Goal: Task Accomplishment & Management: Manage account settings

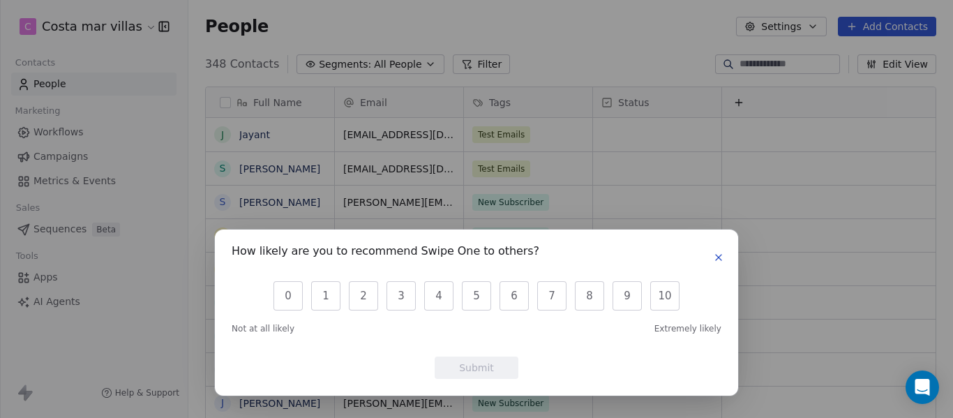
scroll to position [357, 754]
click at [715, 251] on button "button" at bounding box center [718, 257] width 17 height 17
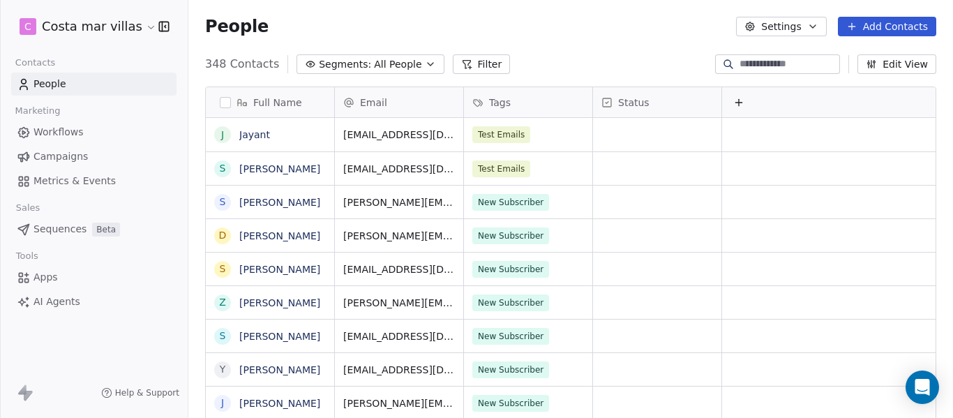
click at [60, 147] on link "Campaigns" at bounding box center [93, 156] width 165 height 23
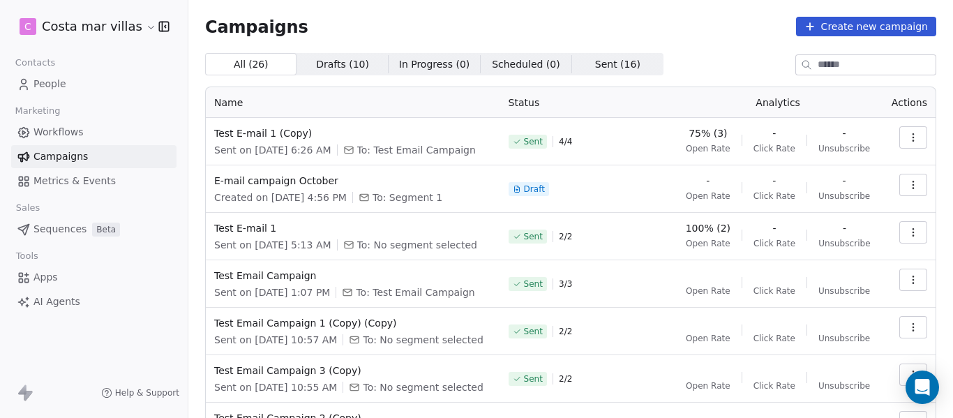
click at [908, 135] on icon "button" at bounding box center [913, 137] width 11 height 11
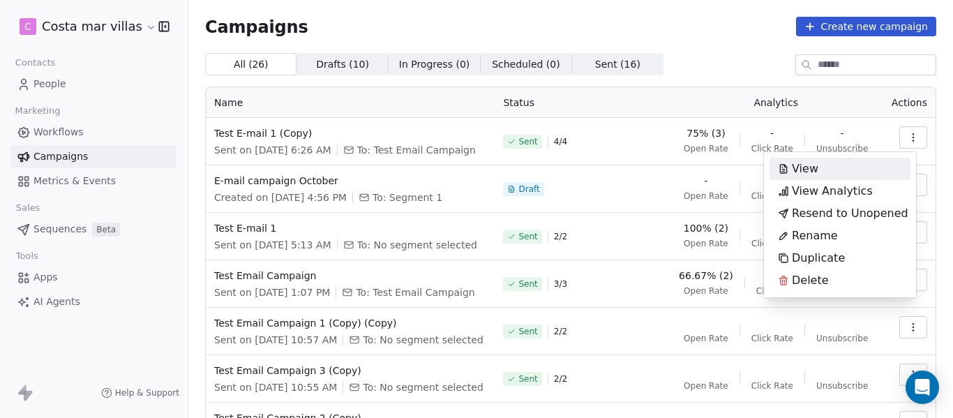
click at [897, 135] on html "C Costa mar villas Contacts People Marketing Workflows Campaigns Metrics & Even…" at bounding box center [476, 209] width 953 height 418
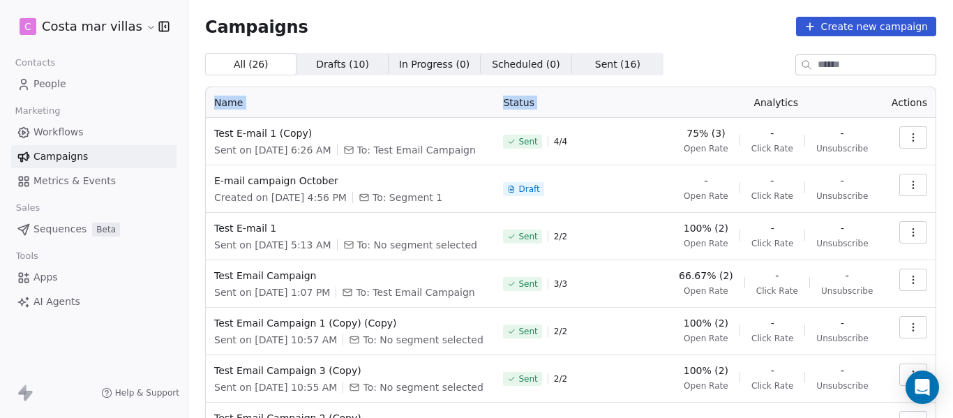
drag, startPoint x: 754, startPoint y: 103, endPoint x: 948, endPoint y: 103, distance: 193.3
click at [948, 103] on div "Campaigns Create new campaign All ( 26 ) All ( 26 ) Drafts ( 10 ) Drafts ( 10 )…" at bounding box center [570, 209] width 765 height 418
click at [214, 99] on th "Name" at bounding box center [350, 102] width 289 height 31
click at [281, 99] on th "Name" at bounding box center [350, 102] width 289 height 31
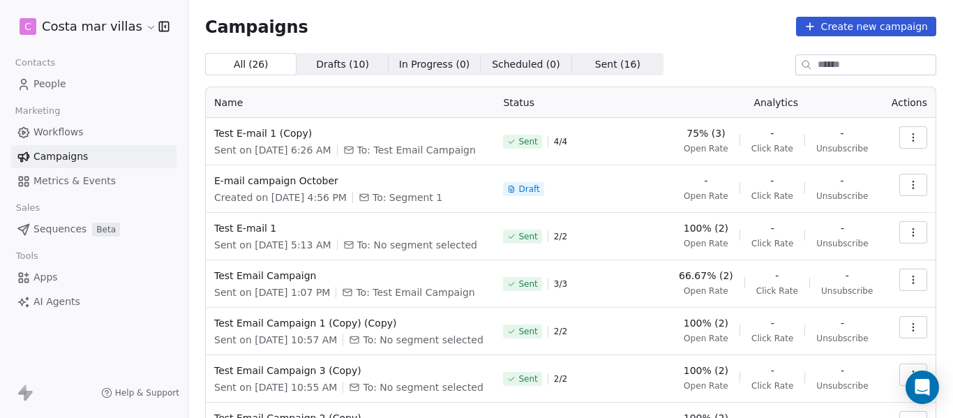
click at [908, 237] on icon "button" at bounding box center [913, 232] width 11 height 11
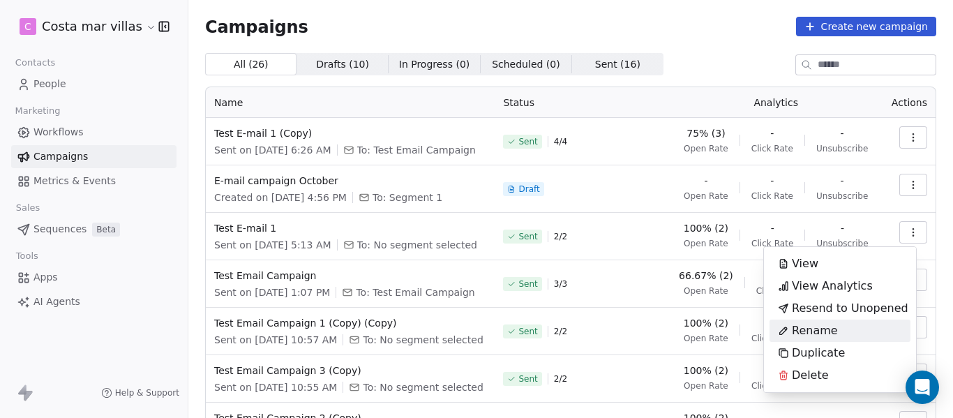
click at [845, 331] on div "Rename" at bounding box center [840, 331] width 141 height 22
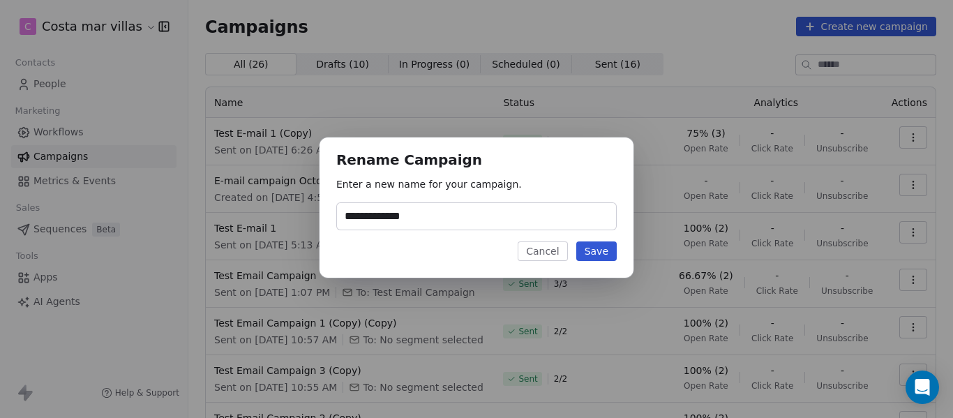
click at [462, 218] on input "**********" at bounding box center [476, 216] width 279 height 27
click at [552, 256] on button "Cancel" at bounding box center [543, 251] width 50 height 20
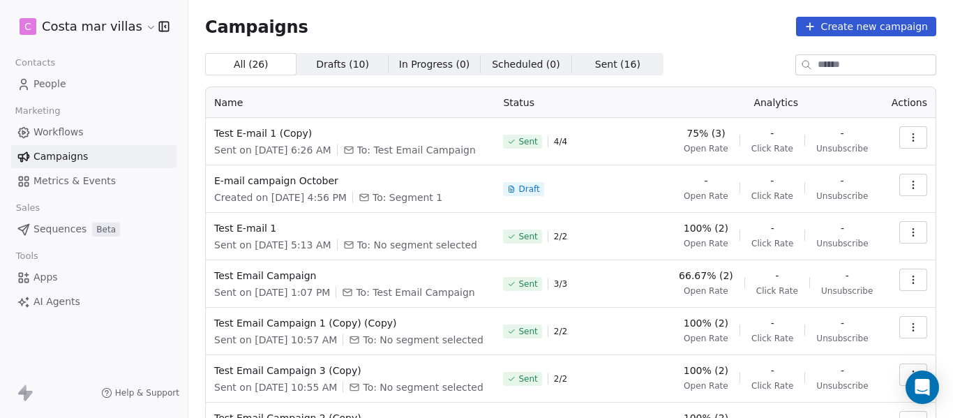
click at [913, 137] on icon "button" at bounding box center [913, 137] width 1 height 1
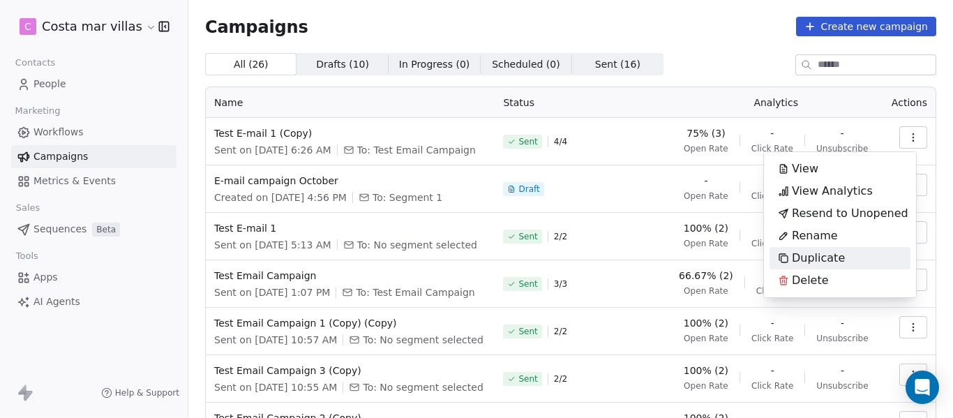
click at [829, 255] on span "Duplicate" at bounding box center [818, 258] width 53 height 17
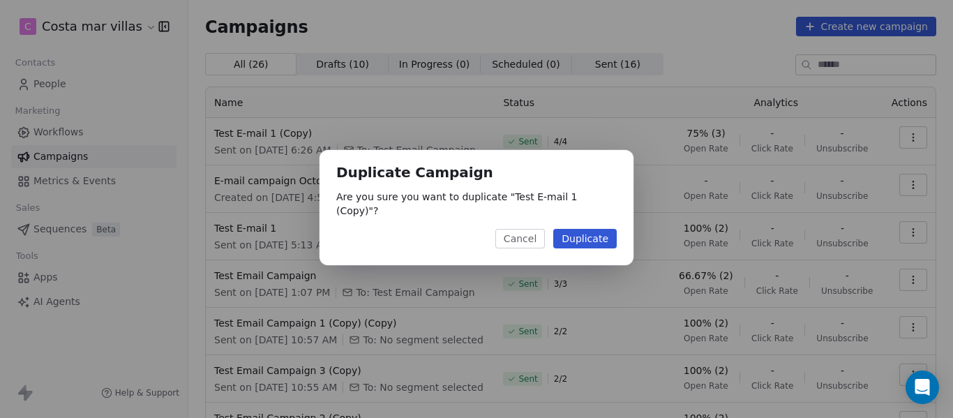
click at [603, 229] on button "Duplicate" at bounding box center [585, 239] width 64 height 20
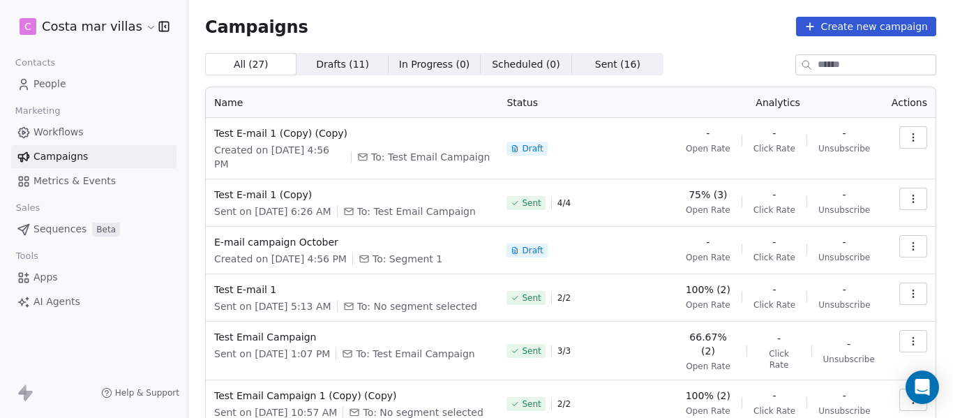
click at [908, 137] on icon "button" at bounding box center [913, 137] width 11 height 11
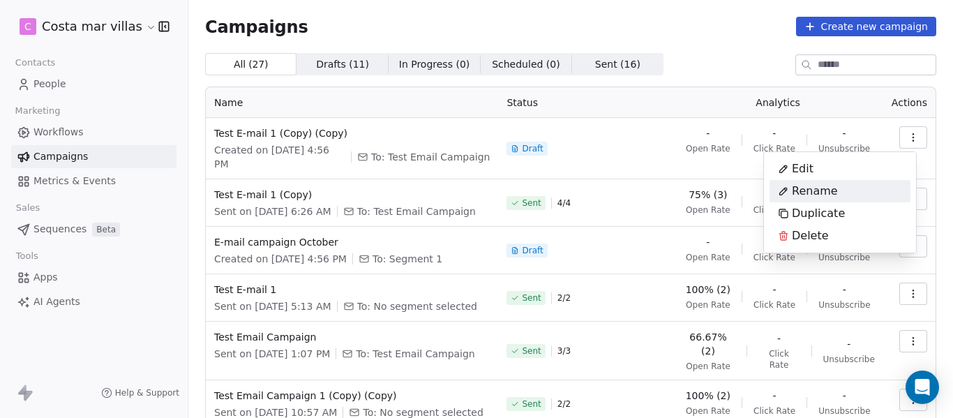
click at [837, 193] on div "Rename" at bounding box center [808, 191] width 77 height 22
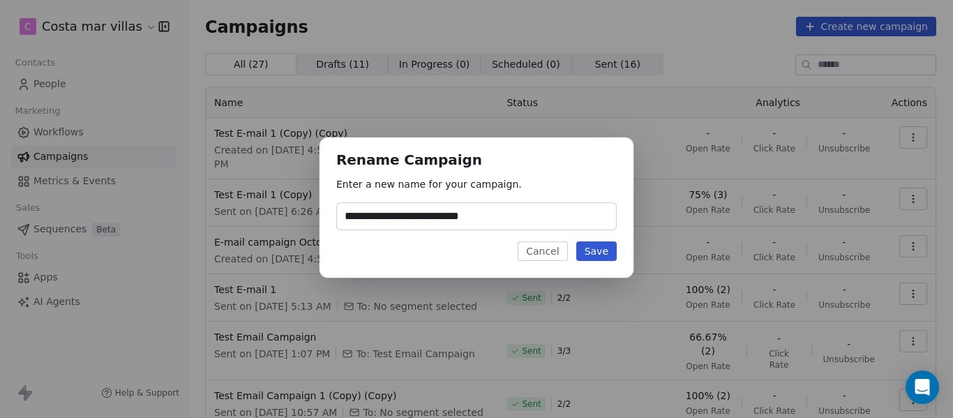
click at [511, 213] on input "**********" at bounding box center [476, 216] width 279 height 27
drag, startPoint x: 511, startPoint y: 213, endPoint x: 419, endPoint y: 218, distance: 92.2
click at [419, 218] on input "**********" at bounding box center [476, 216] width 279 height 27
type input "**********"
click at [589, 255] on button "Save" at bounding box center [596, 251] width 40 height 20
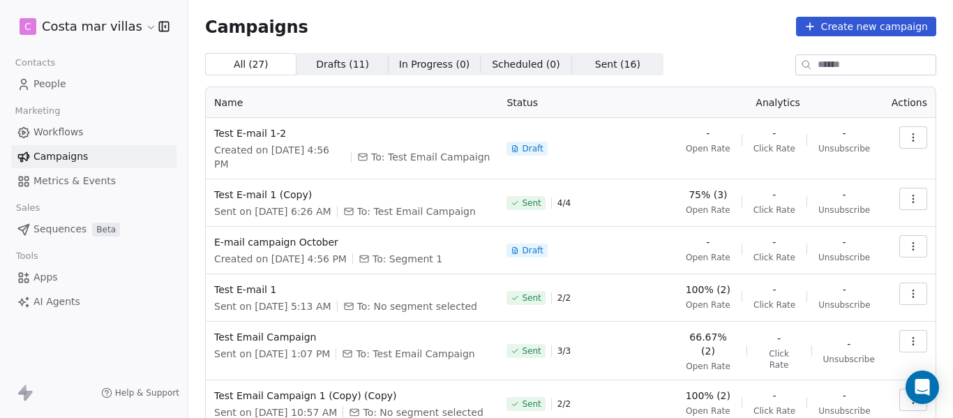
click at [905, 193] on button "button" at bounding box center [913, 199] width 28 height 22
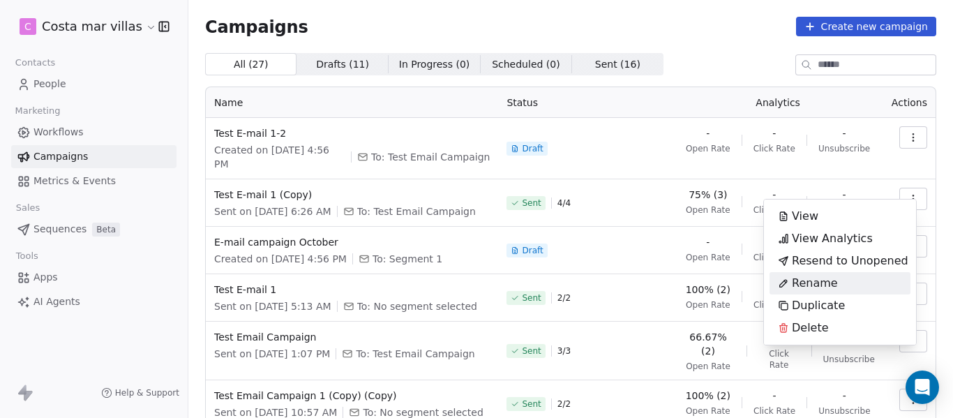
click at [837, 283] on div "Rename" at bounding box center [808, 283] width 77 height 22
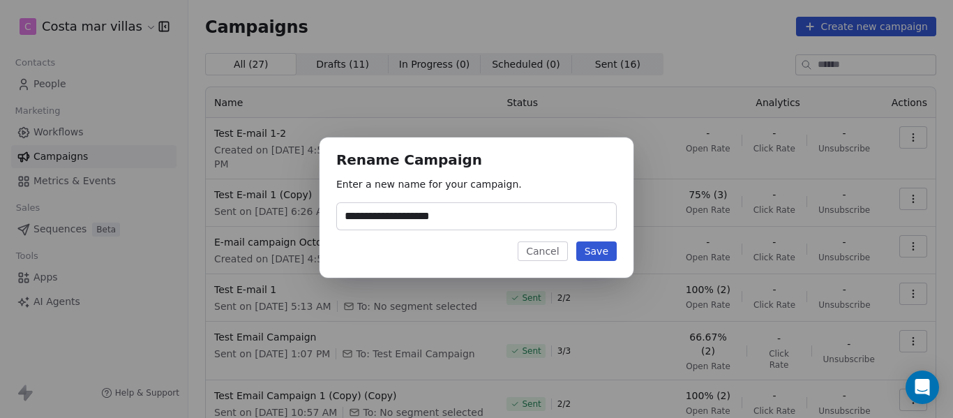
click at [461, 214] on input "**********" at bounding box center [476, 216] width 279 height 27
type input "**********"
click at [595, 260] on button "Save" at bounding box center [596, 251] width 40 height 20
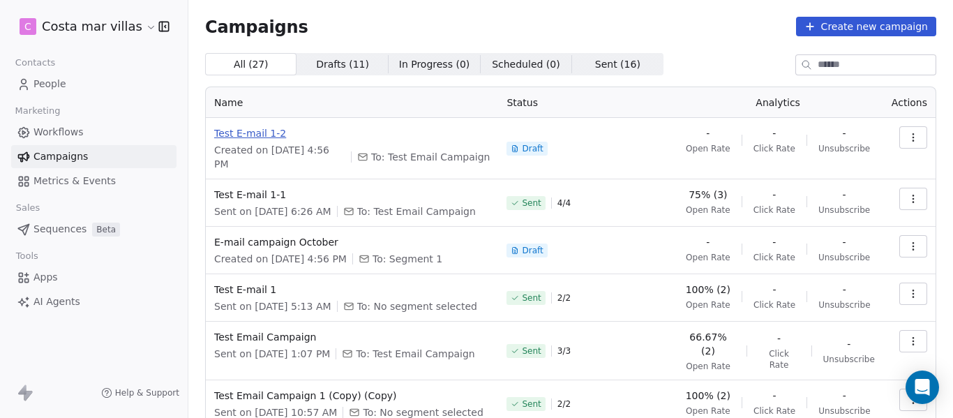
click at [242, 133] on span "Test E-mail 1-2" at bounding box center [352, 133] width 276 height 14
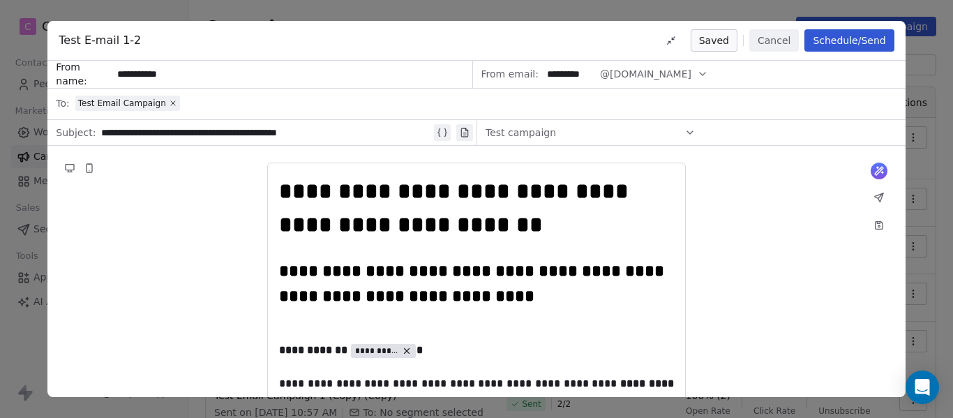
click at [160, 105] on div "Test Email Campaign" at bounding box center [127, 103] width 99 height 11
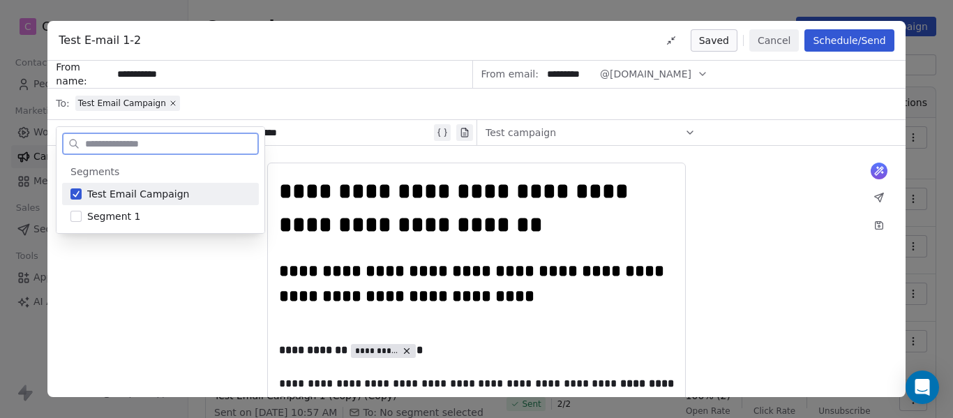
click at [335, 61] on div "**********" at bounding box center [292, 74] width 360 height 27
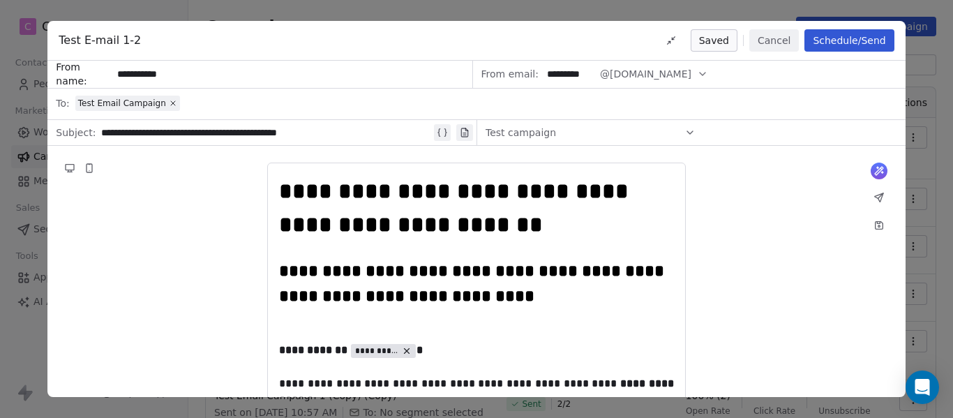
click at [619, 131] on div "Test campaign" at bounding box center [591, 132] width 210 height 22
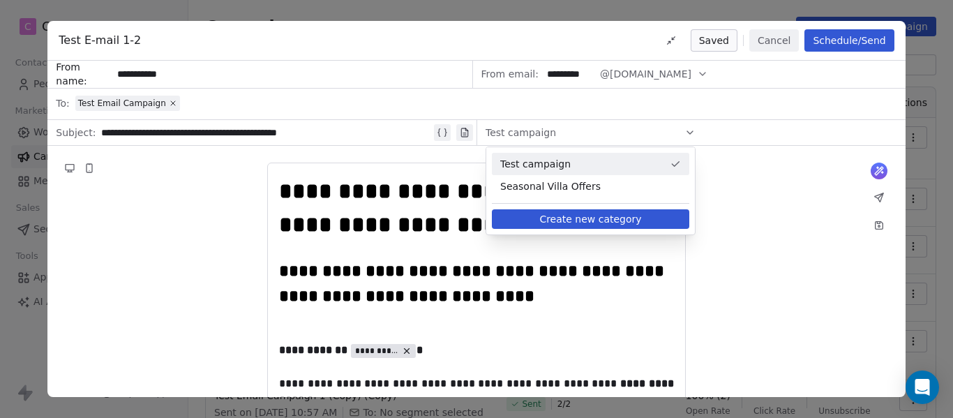
click at [574, 170] on span "Test campaign" at bounding box center [582, 164] width 164 height 14
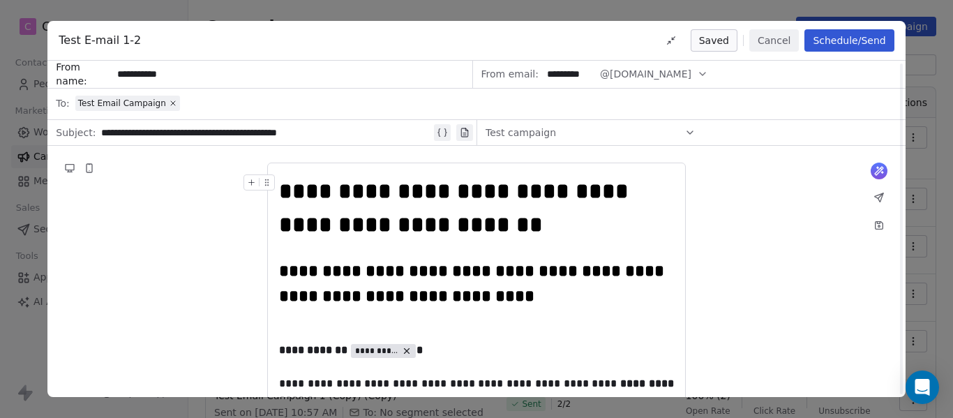
scroll to position [70, 0]
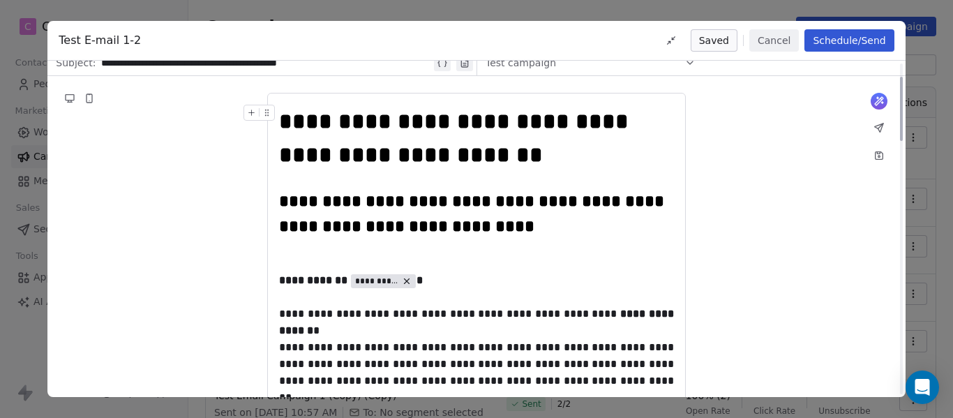
click at [73, 101] on icon at bounding box center [69, 98] width 11 height 11
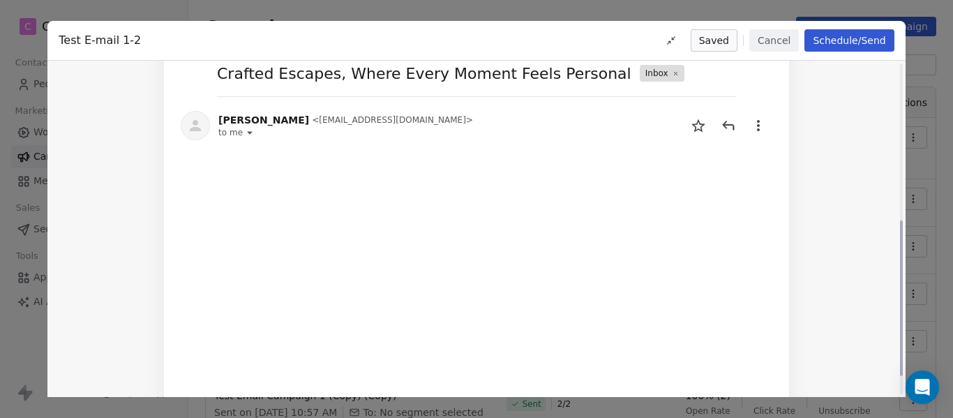
scroll to position [349, 0]
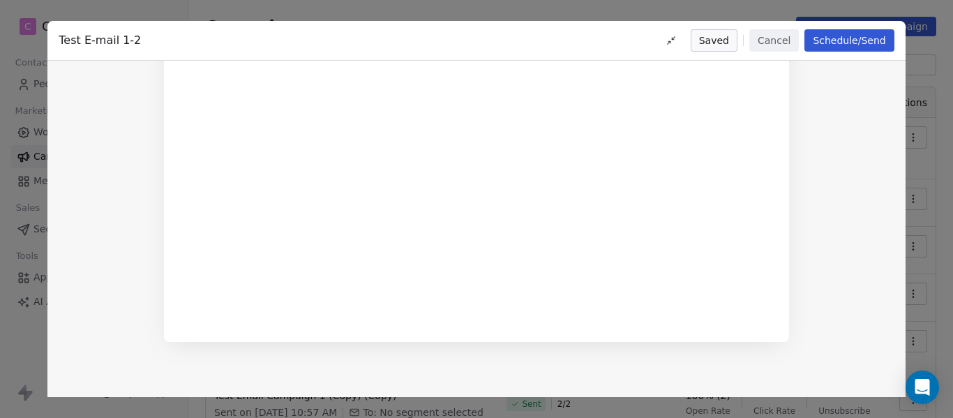
click at [781, 44] on button "Cancel" at bounding box center [774, 40] width 50 height 22
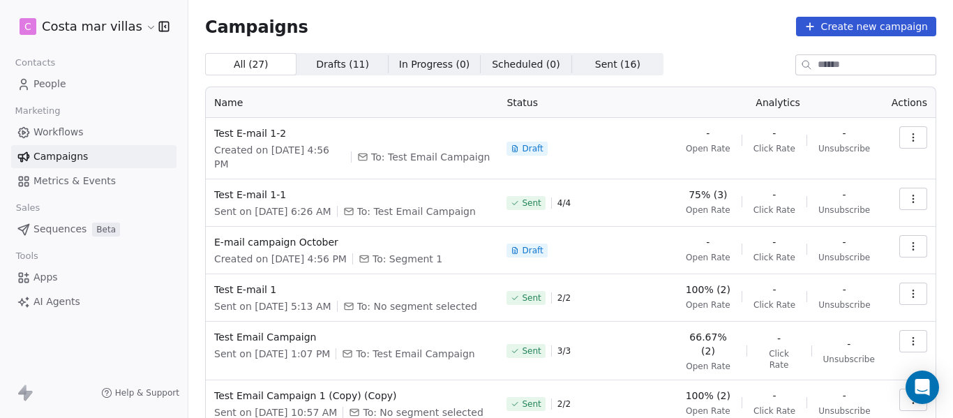
click at [59, 130] on span "Workflows" at bounding box center [58, 132] width 50 height 15
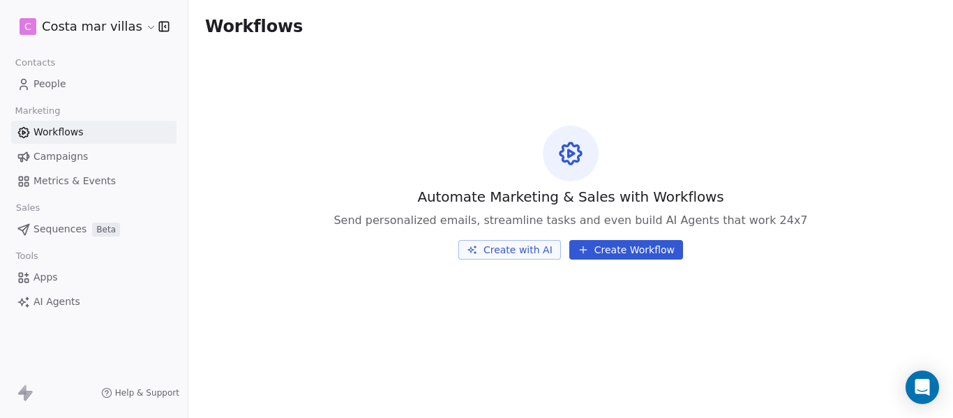
click at [57, 154] on span "Campaigns" at bounding box center [60, 156] width 54 height 15
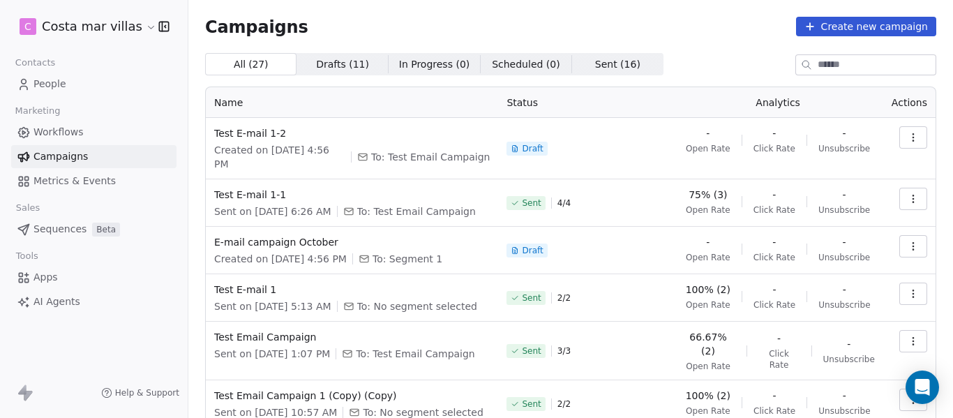
click at [62, 88] on span "People" at bounding box center [49, 84] width 33 height 15
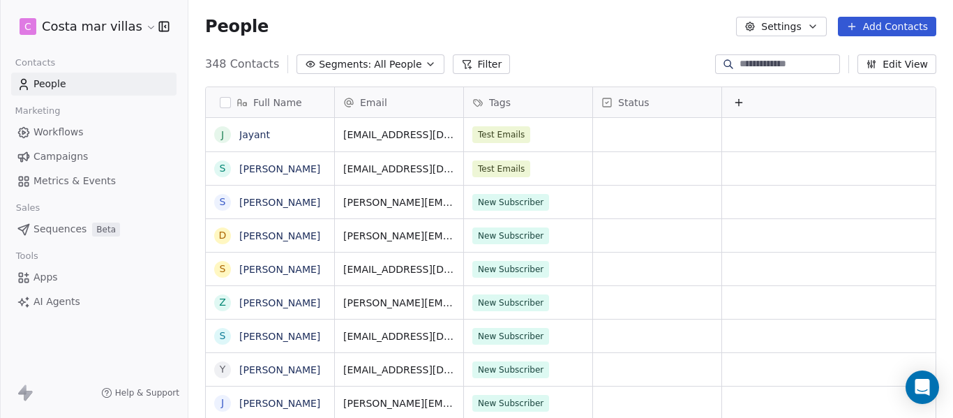
scroll to position [357, 754]
click at [374, 65] on span "All People" at bounding box center [397, 64] width 47 height 15
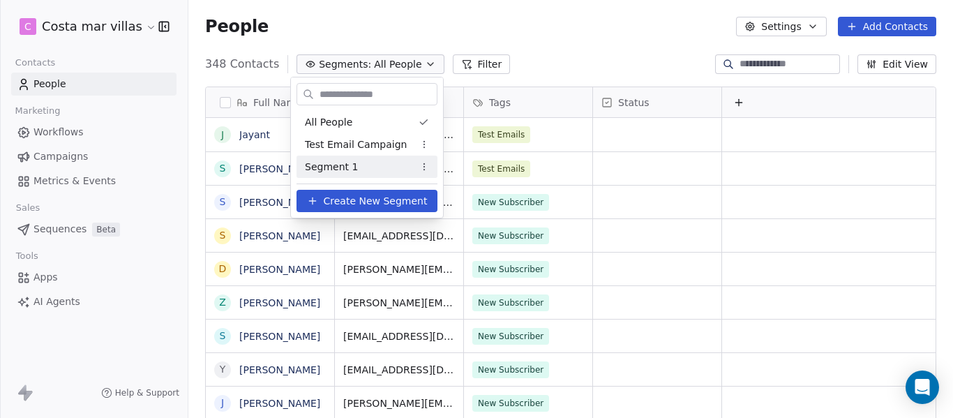
click at [358, 195] on span "Create New Segment" at bounding box center [376, 201] width 104 height 15
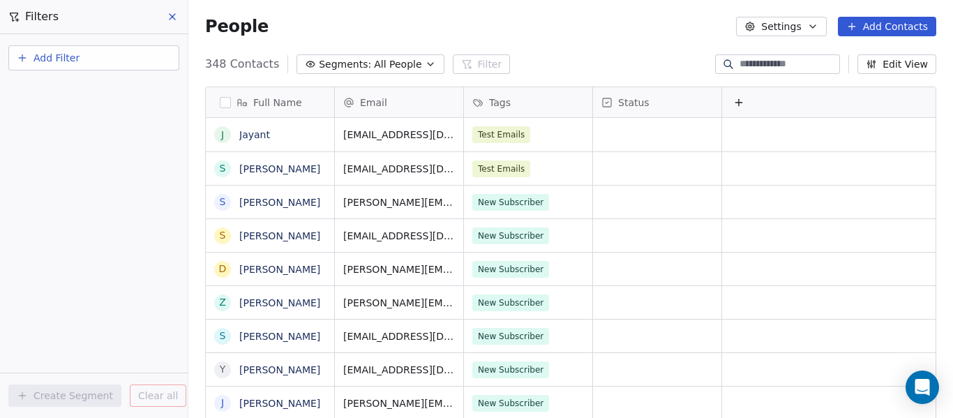
click at [99, 56] on button "Add Filter" at bounding box center [93, 57] width 171 height 25
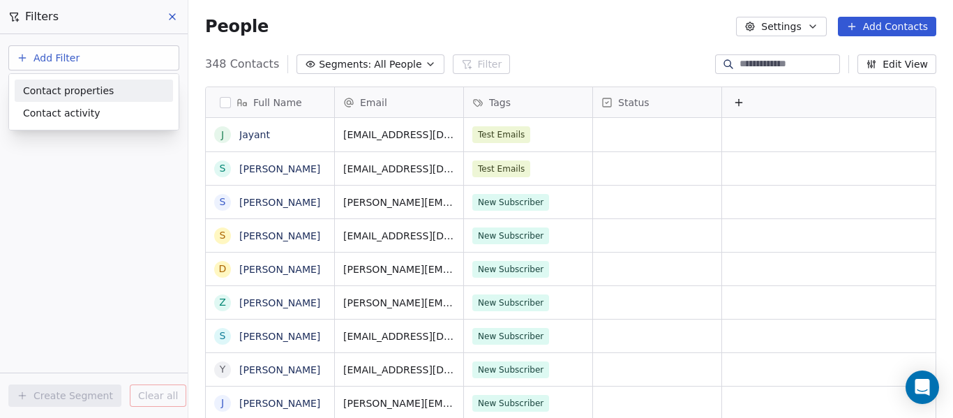
click at [530, 40] on html "C Costa mar villas Contacts People Marketing Workflows Campaigns Metrics & Even…" at bounding box center [476, 209] width 953 height 418
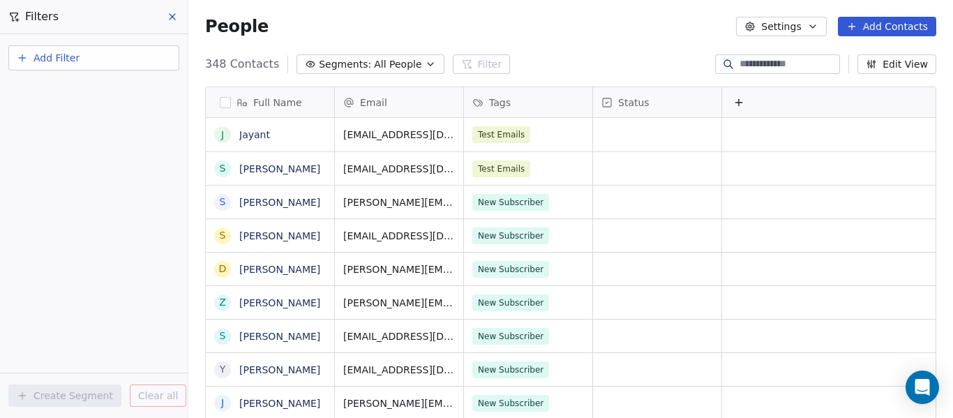
click at [389, 69] on span "All People" at bounding box center [397, 64] width 47 height 15
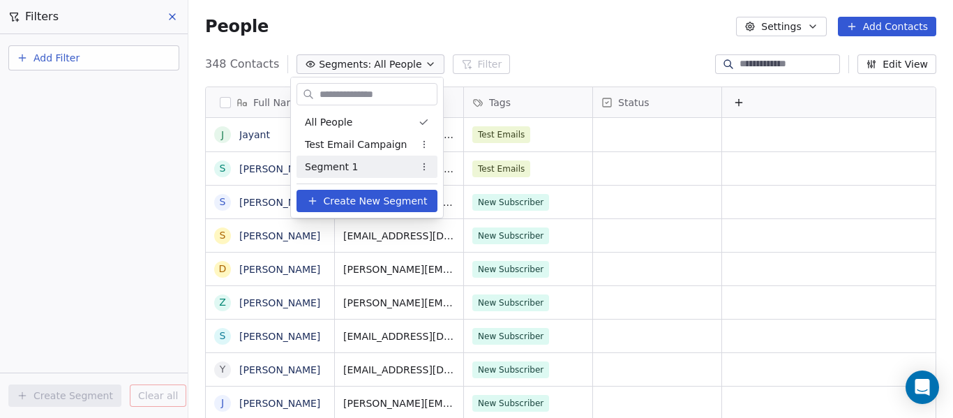
click at [357, 191] on button "Create New Segment" at bounding box center [367, 201] width 141 height 22
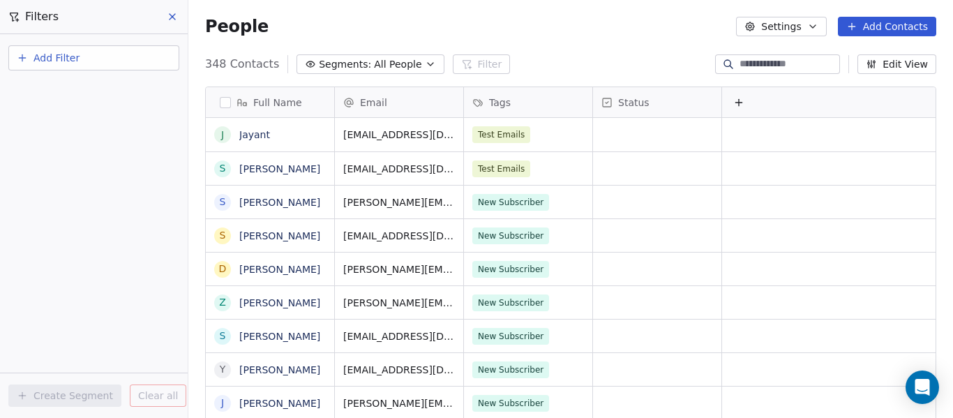
click at [91, 59] on button "Add Filter" at bounding box center [93, 57] width 171 height 25
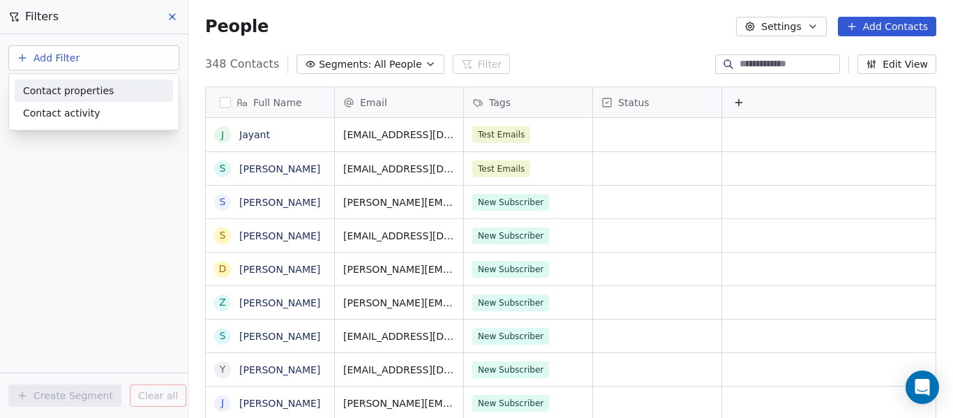
click at [87, 98] on span "Contact properties" at bounding box center [68, 91] width 91 height 15
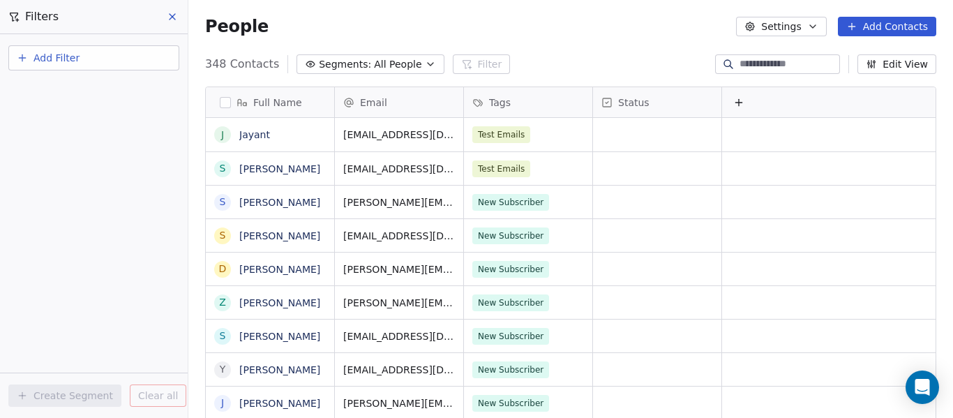
click at [68, 63] on html "C Costa mar villas Contacts People Marketing Workflows Campaigns Metrics & Even…" at bounding box center [476, 209] width 953 height 418
click at [67, 64] on span "Add Filter" at bounding box center [56, 58] width 46 height 15
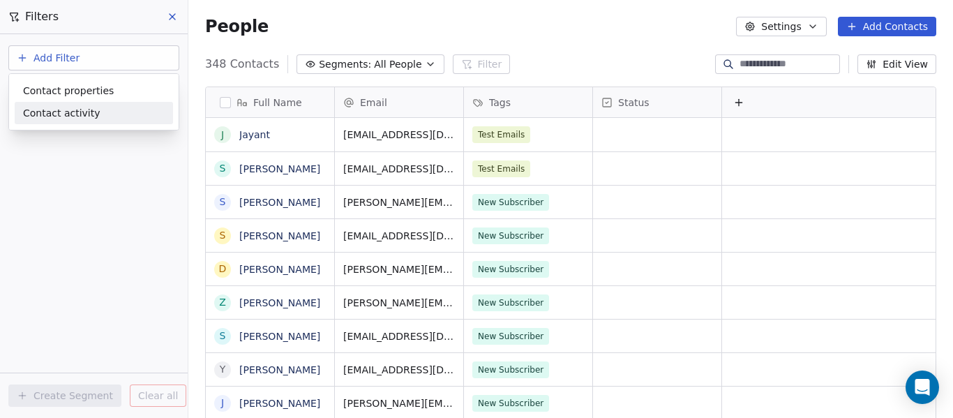
click at [64, 116] on span "Contact activity" at bounding box center [61, 113] width 77 height 15
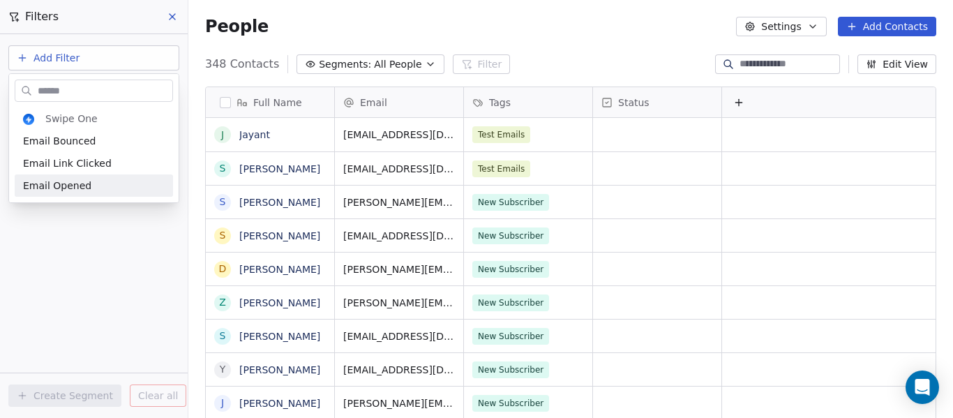
click at [68, 204] on html "C Costa mar villas Contacts People Marketing Workflows Campaigns Metrics & Even…" at bounding box center [476, 209] width 953 height 418
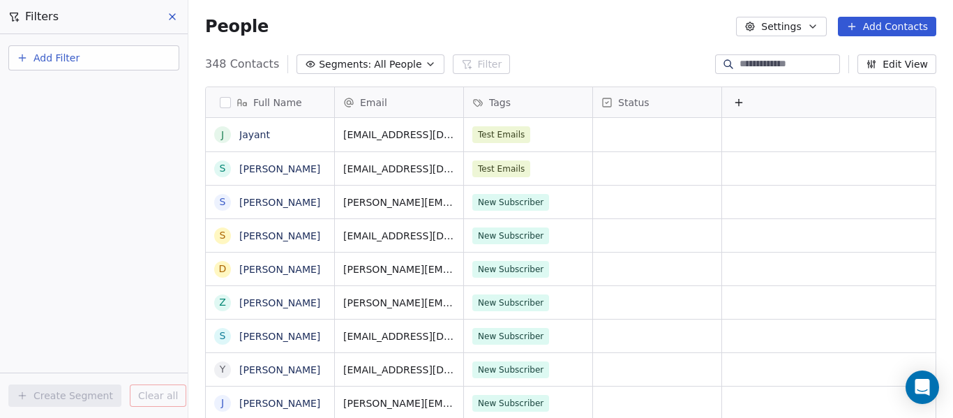
click at [35, 52] on span "Add Filter" at bounding box center [56, 58] width 46 height 15
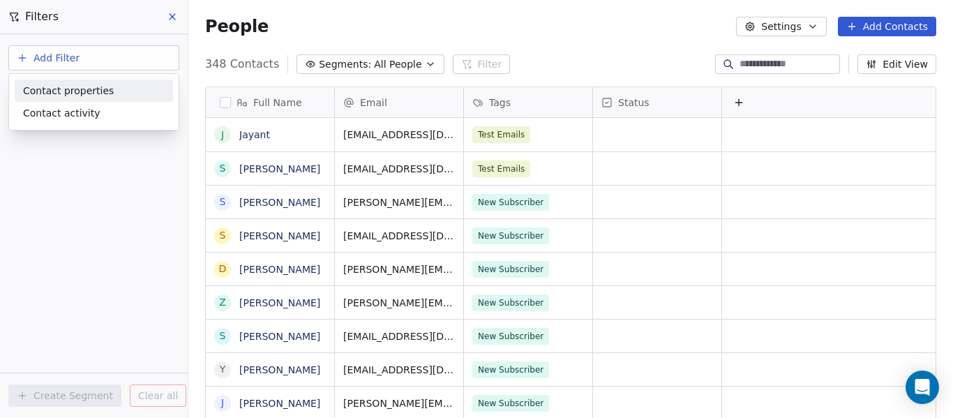
click at [45, 89] on span "Contact properties" at bounding box center [68, 91] width 91 height 15
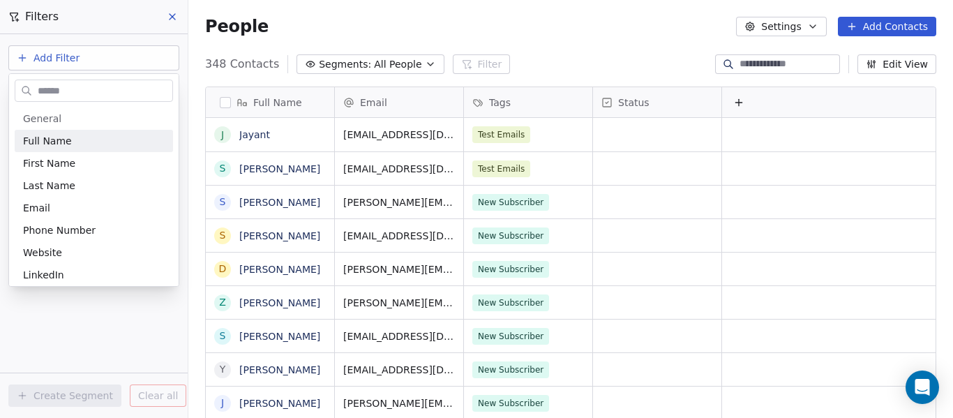
click at [54, 61] on html "C Costa mar villas Contacts People Marketing Workflows Campaigns Metrics & Even…" at bounding box center [476, 209] width 953 height 418
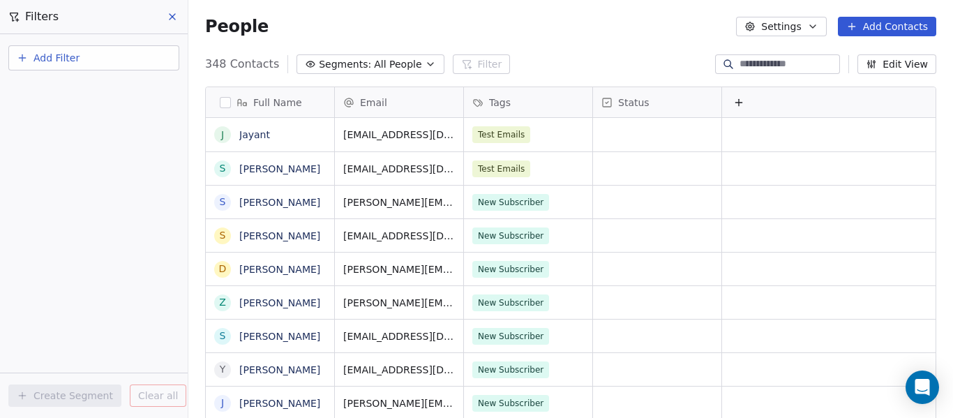
click at [54, 61] on span "Add Filter" at bounding box center [56, 58] width 46 height 15
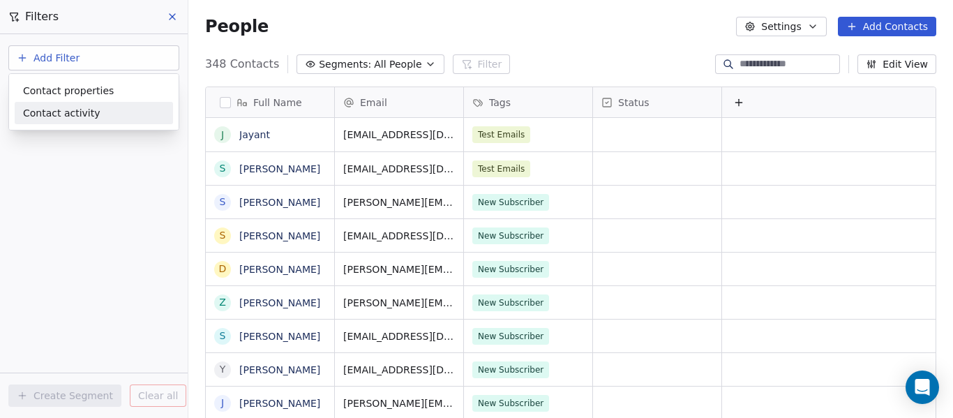
click at [54, 119] on span "Contact activity" at bounding box center [61, 113] width 77 height 15
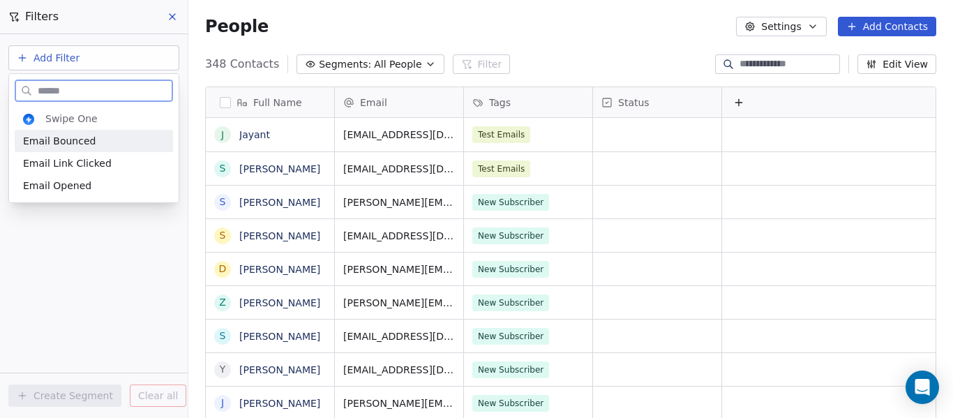
click at [70, 144] on span "Email Bounced" at bounding box center [59, 141] width 73 height 14
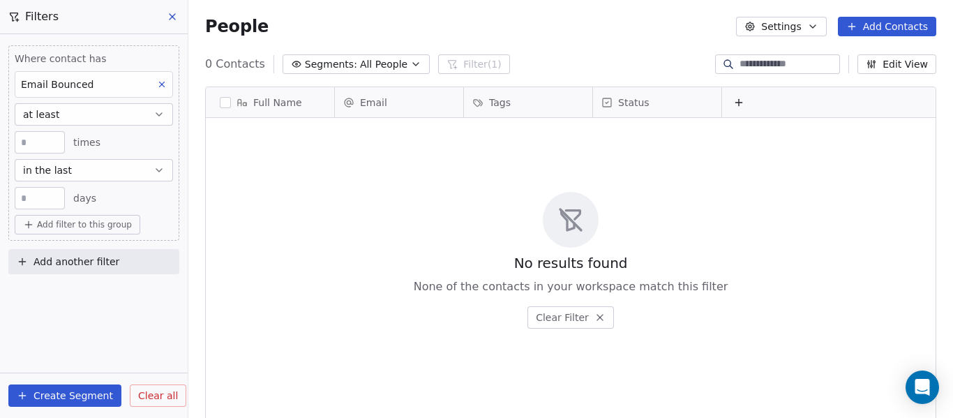
click at [151, 396] on span "Clear all" at bounding box center [158, 396] width 40 height 15
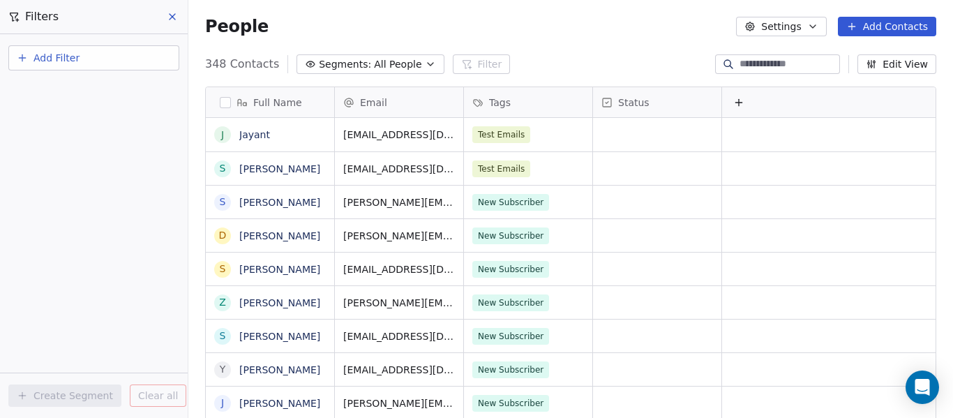
click at [131, 64] on button "Add Filter" at bounding box center [93, 57] width 171 height 25
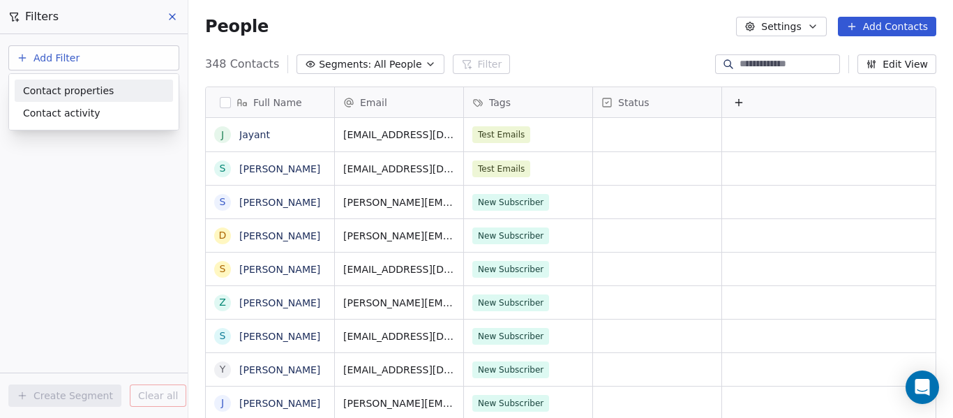
click at [83, 94] on span "Contact properties" at bounding box center [68, 91] width 91 height 15
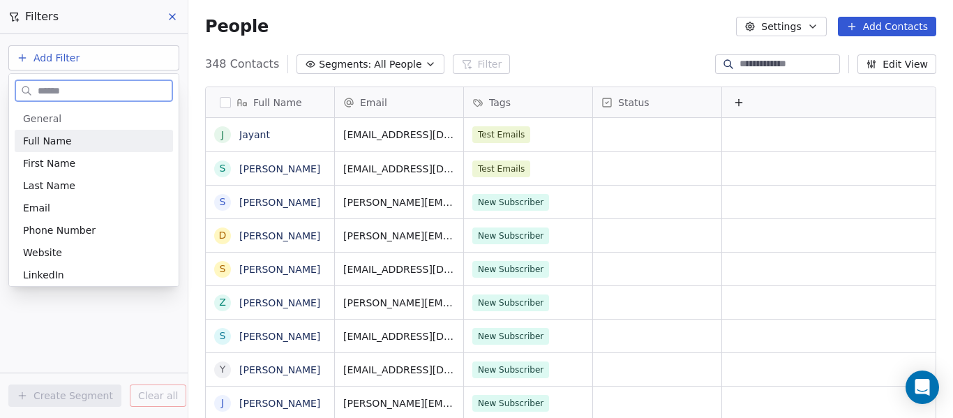
click at [70, 142] on div "Full Name" at bounding box center [94, 141] width 142 height 14
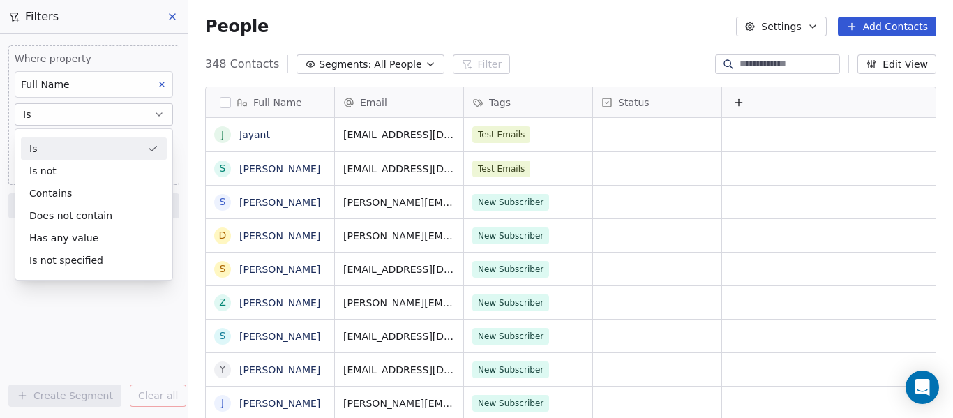
click at [70, 142] on div "Is" at bounding box center [94, 148] width 146 height 22
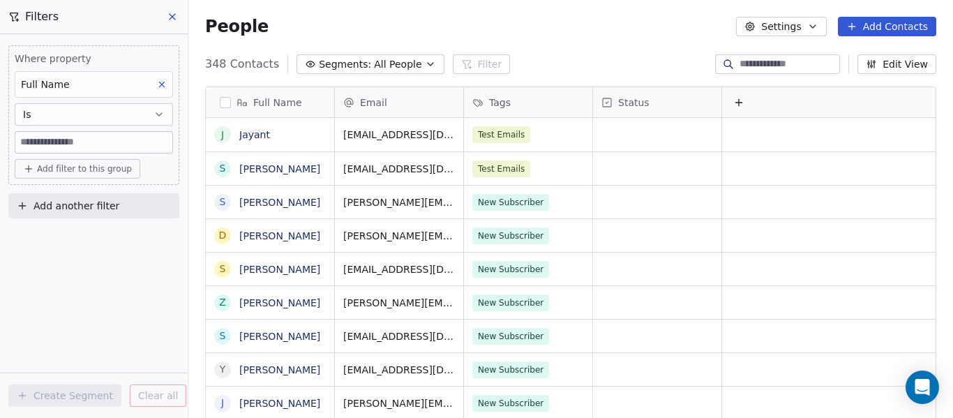
click at [71, 139] on input at bounding box center [93, 142] width 157 height 21
type input "*********"
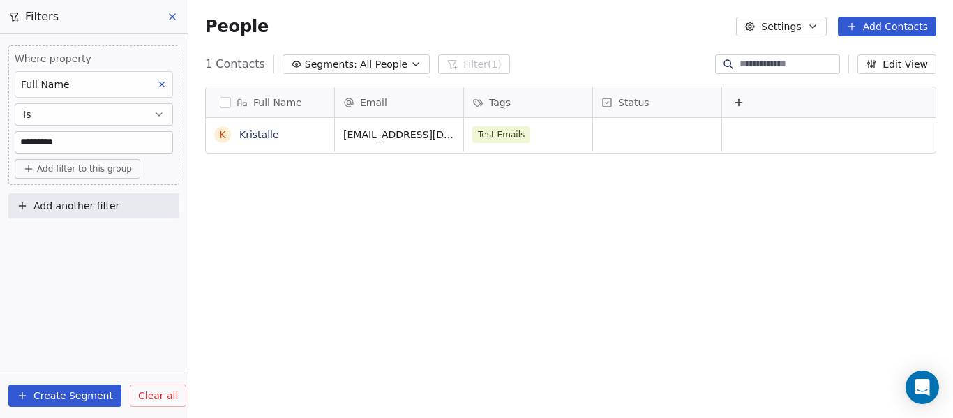
click at [80, 395] on button "Create Segment" at bounding box center [64, 395] width 113 height 22
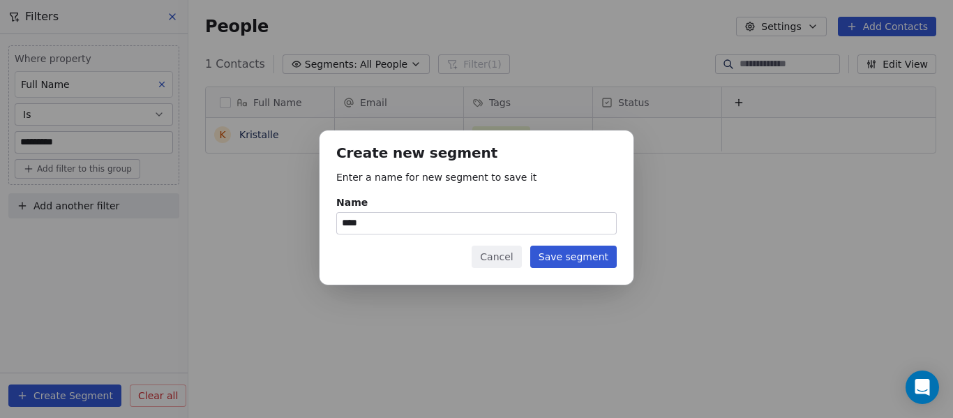
type input "****"
click at [572, 261] on button "Save segment" at bounding box center [573, 257] width 87 height 22
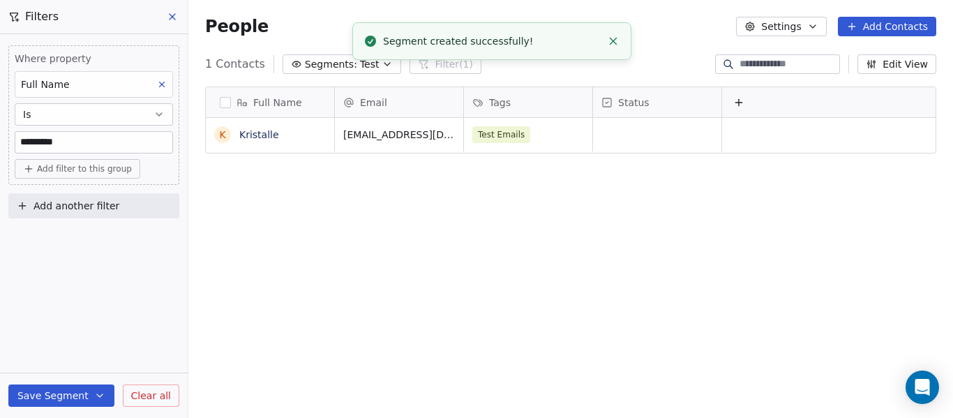
click at [84, 167] on span "Add filter to this group" at bounding box center [84, 168] width 95 height 11
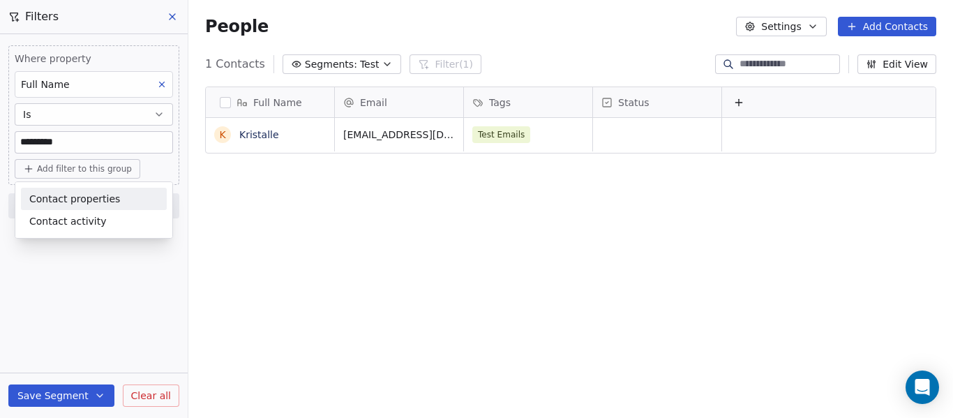
click at [83, 195] on span "Contact properties" at bounding box center [74, 199] width 91 height 15
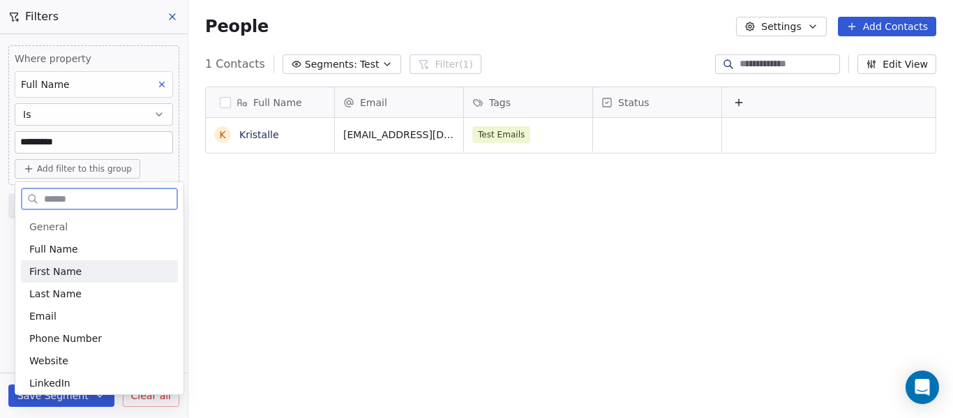
click at [67, 269] on span "First Name" at bounding box center [55, 271] width 52 height 14
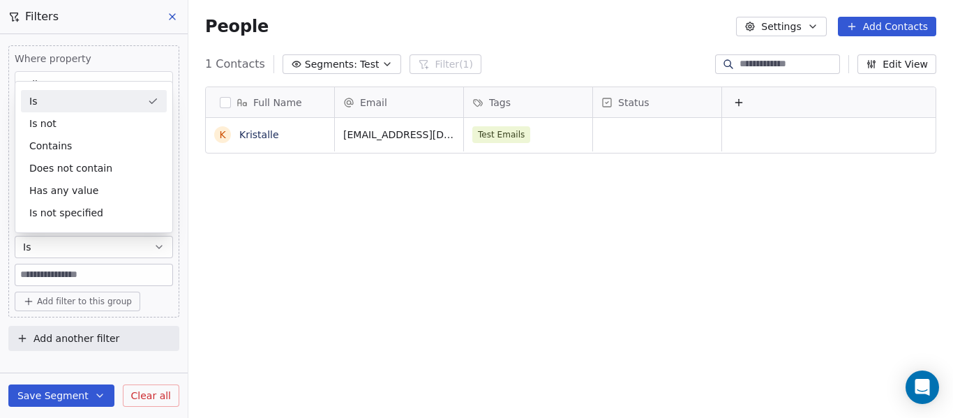
click at [70, 107] on div "Is" at bounding box center [94, 101] width 146 height 22
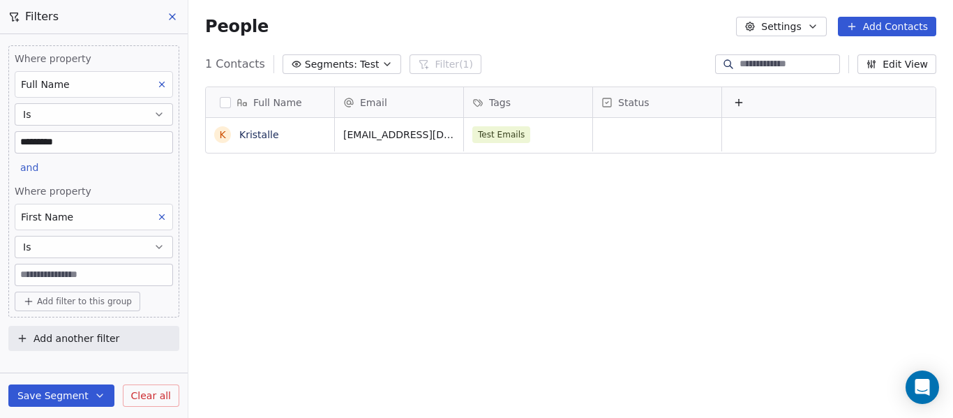
click at [64, 276] on input at bounding box center [93, 274] width 157 height 21
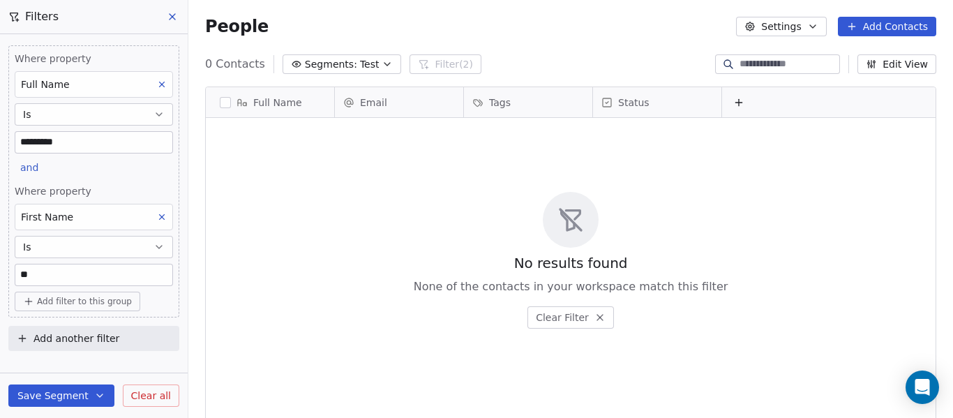
type input "*"
click at [380, 273] on div "No results found None of the contacts in your workspace match this filter Clear…" at bounding box center [571, 260] width 730 height 278
drag, startPoint x: 210, startPoint y: 22, endPoint x: 297, endPoint y: 24, distance: 86.5
click at [297, 24] on div "People Settings Add Contacts" at bounding box center [570, 27] width 731 height 20
click at [250, 19] on span "People" at bounding box center [237, 26] width 64 height 21
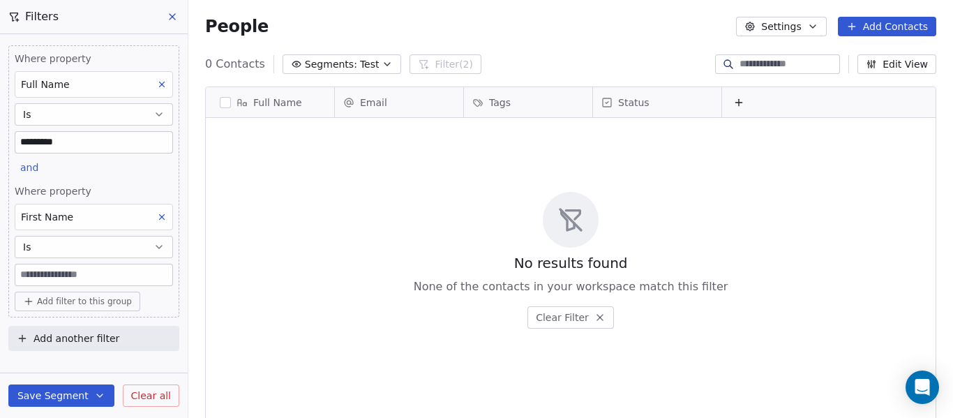
click at [242, 20] on span "People" at bounding box center [237, 26] width 64 height 21
click at [221, 22] on span "People" at bounding box center [237, 26] width 64 height 21
click at [88, 277] on input at bounding box center [93, 274] width 157 height 21
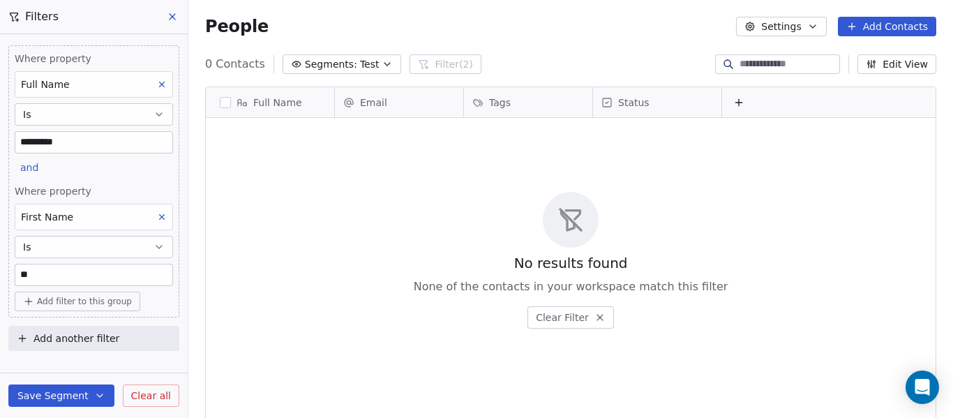
type input "**"
click at [142, 396] on span "Clear all" at bounding box center [151, 396] width 40 height 15
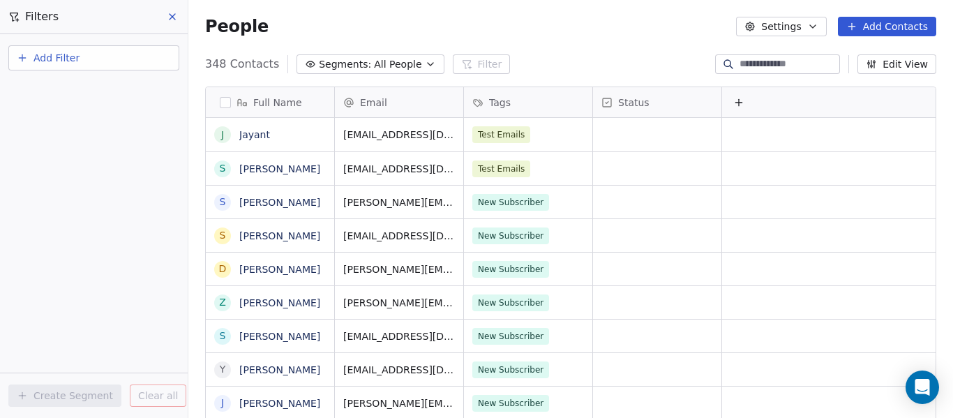
click at [180, 13] on button at bounding box center [173, 17] width 21 height 20
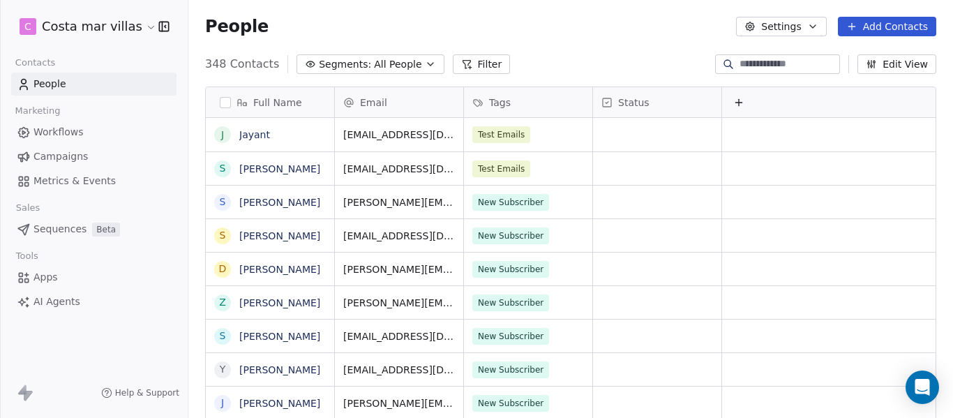
click at [84, 131] on link "Workflows" at bounding box center [93, 132] width 165 height 23
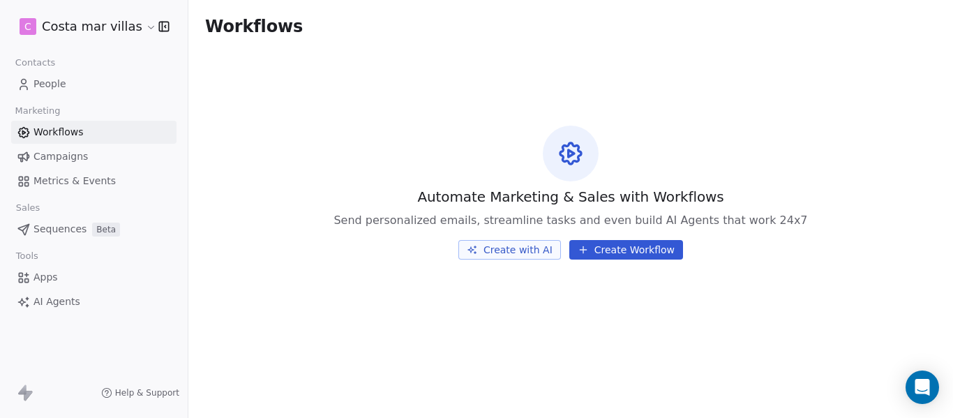
click at [73, 148] on link "Campaigns" at bounding box center [93, 156] width 165 height 23
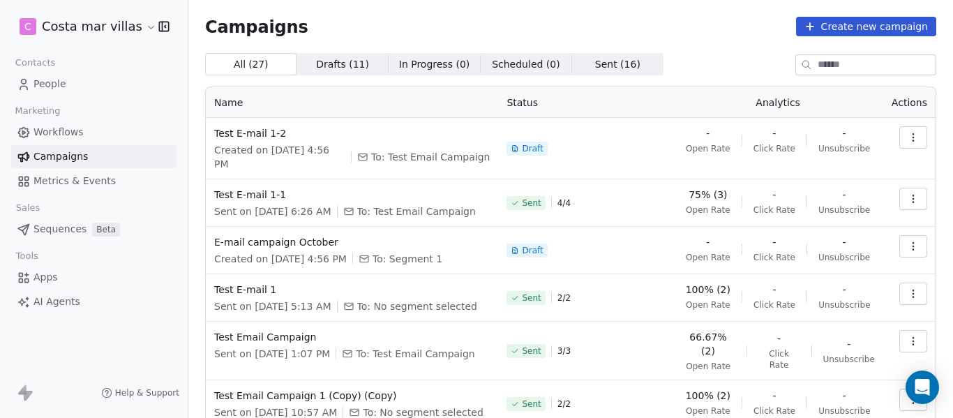
click at [67, 81] on link "People" at bounding box center [93, 84] width 165 height 23
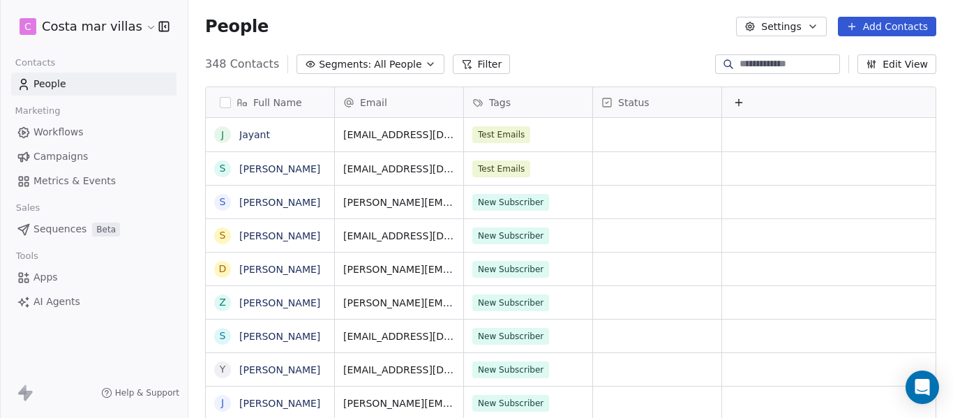
scroll to position [357, 754]
click at [345, 57] on span "Segments:" at bounding box center [345, 64] width 52 height 15
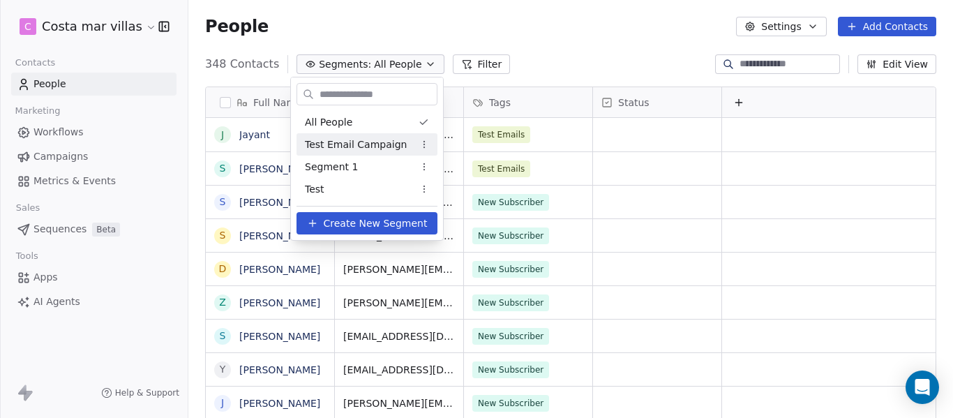
click at [357, 145] on span "Test Email Campaign" at bounding box center [356, 144] width 102 height 15
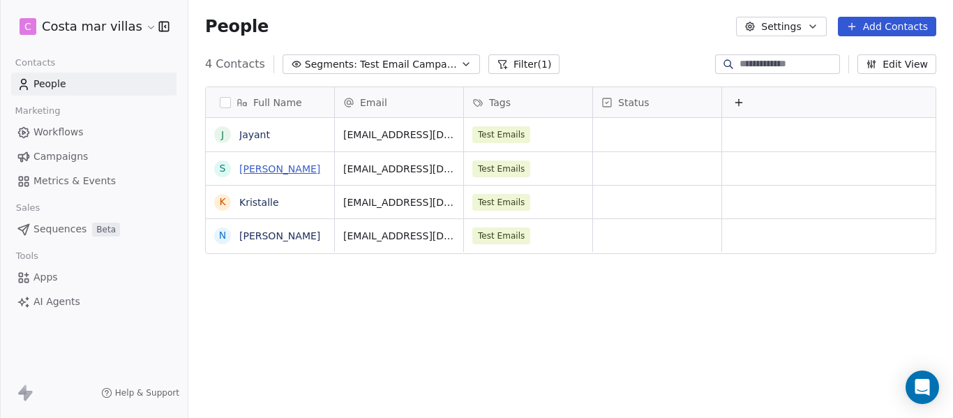
click at [268, 174] on link "[PERSON_NAME]" at bounding box center [279, 168] width 81 height 11
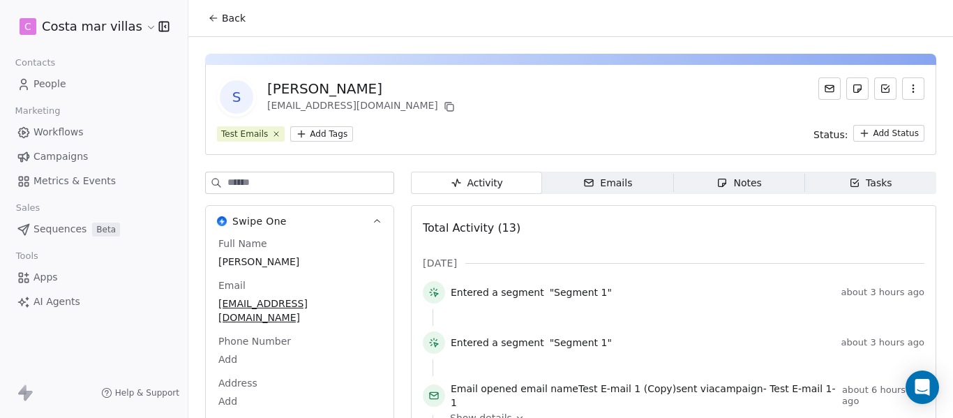
click at [311, 131] on html "C Costa mar villas Contacts People Marketing Workflows Campaigns Metrics & Even…" at bounding box center [476, 209] width 953 height 418
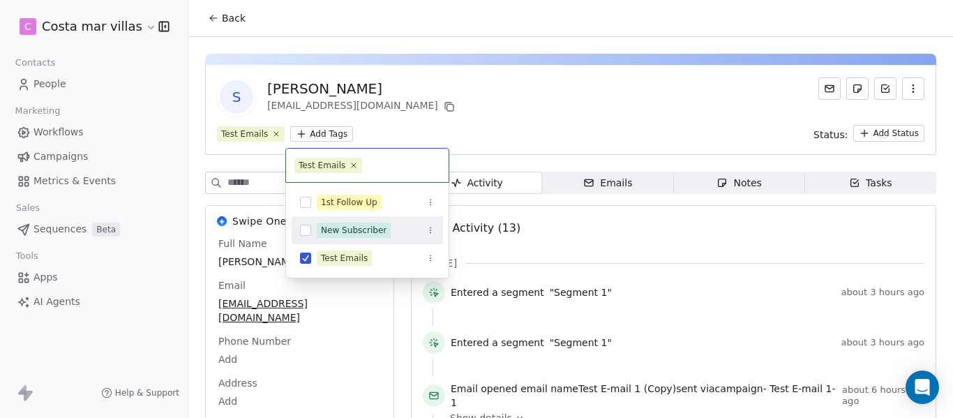
click at [308, 224] on div "New Subscriber" at bounding box center [367, 230] width 151 height 22
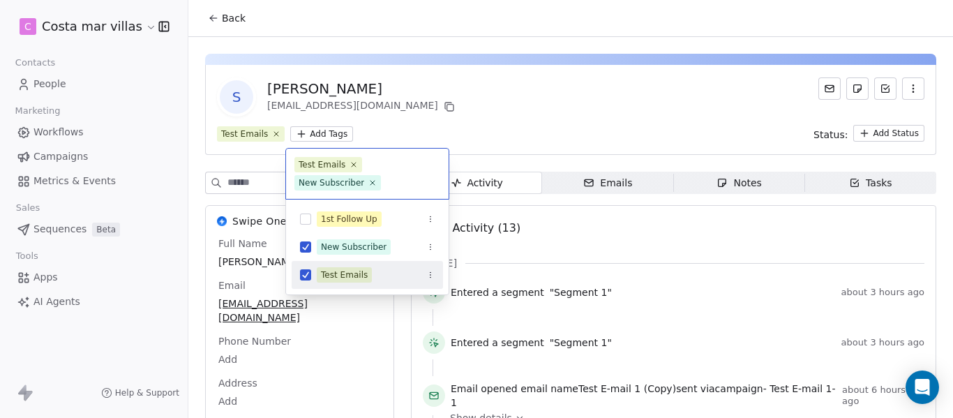
click at [304, 273] on button "Suggestions" at bounding box center [305, 274] width 11 height 11
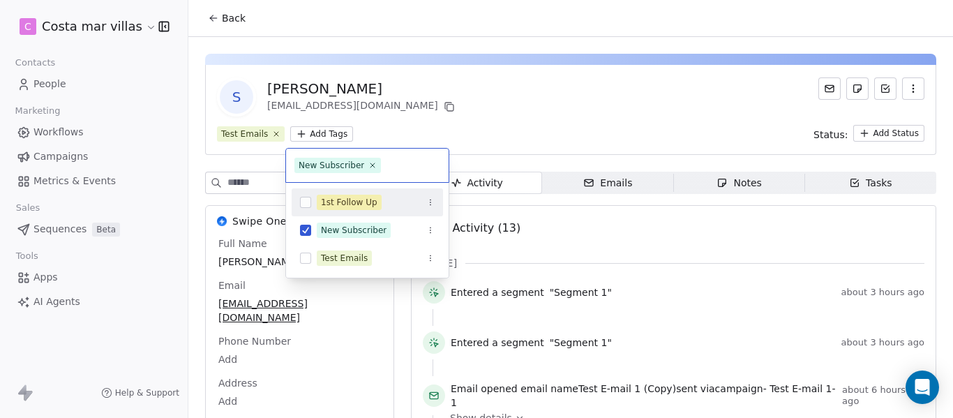
click at [498, 131] on html "C Costa mar villas Contacts People Marketing Workflows Campaigns Metrics & Even…" at bounding box center [476, 209] width 953 height 418
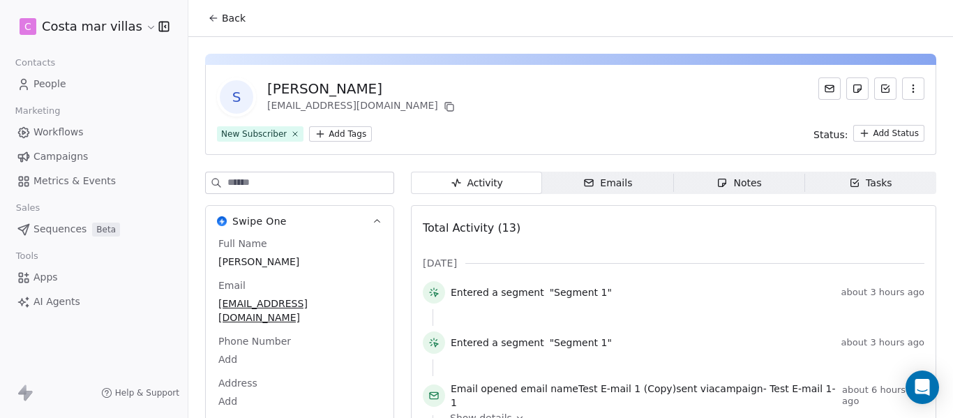
click at [215, 25] on button "Back" at bounding box center [227, 18] width 54 height 25
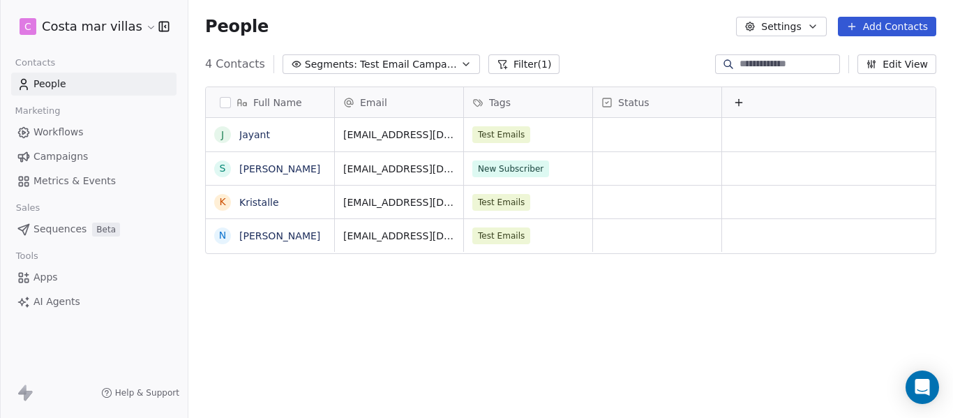
scroll to position [357, 754]
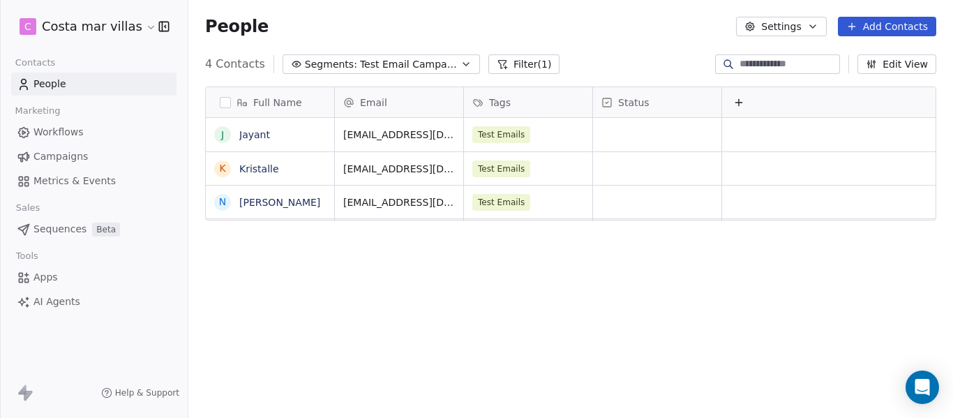
click at [71, 135] on span "Workflows" at bounding box center [58, 132] width 50 height 15
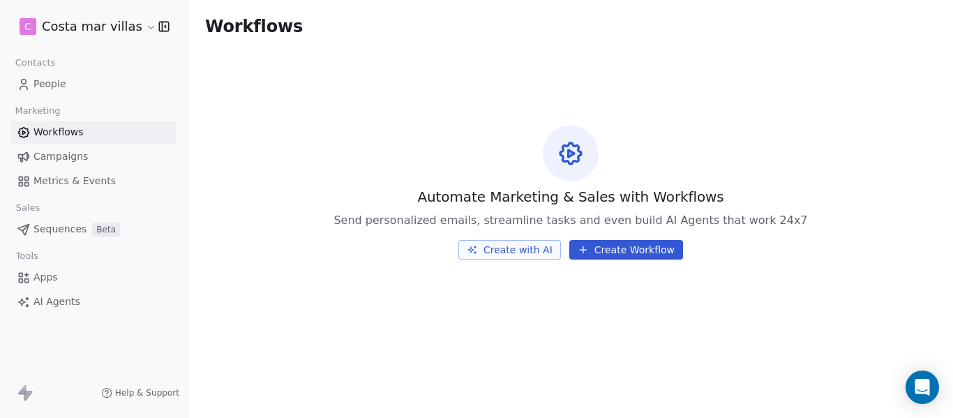
click at [69, 160] on span "Campaigns" at bounding box center [60, 156] width 54 height 15
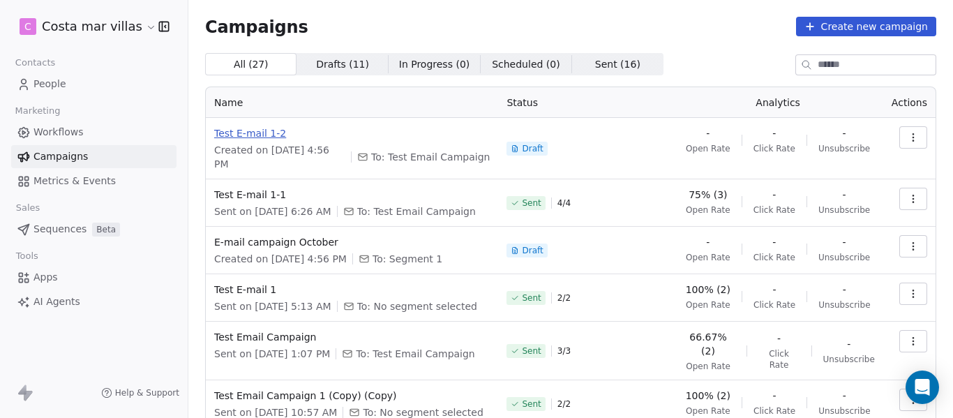
click at [248, 137] on span "Test E-mail 1-2" at bounding box center [352, 133] width 276 height 14
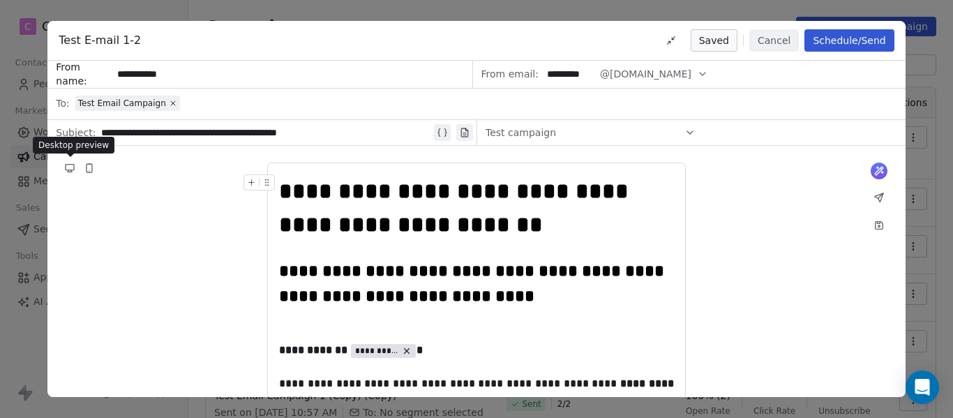
click at [66, 170] on icon at bounding box center [69, 168] width 11 height 11
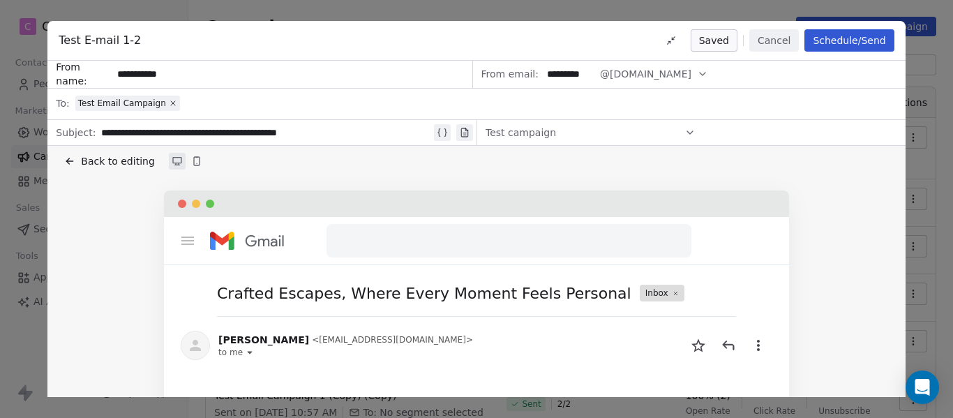
click at [79, 156] on button "Back to editing" at bounding box center [109, 161] width 96 height 20
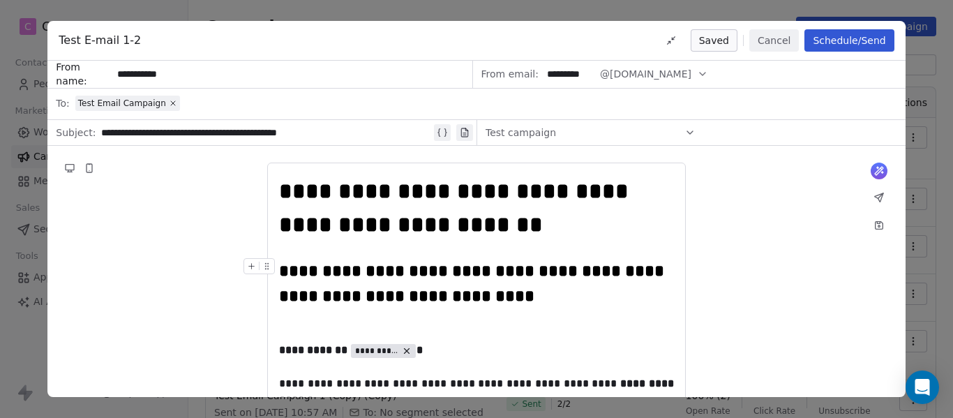
click at [154, 78] on input "**********" at bounding box center [291, 74] width 359 height 26
click at [175, 127] on div "**********" at bounding box center [266, 132] width 330 height 17
click at [244, 133] on div "**********" at bounding box center [266, 132] width 330 height 17
click at [557, 137] on div "Test campaign" at bounding box center [591, 132] width 210 height 22
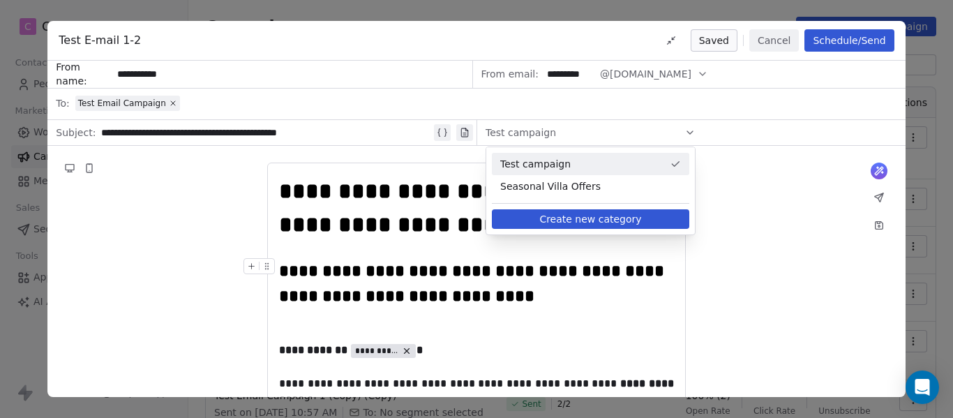
click at [547, 168] on span "Test campaign" at bounding box center [582, 164] width 164 height 14
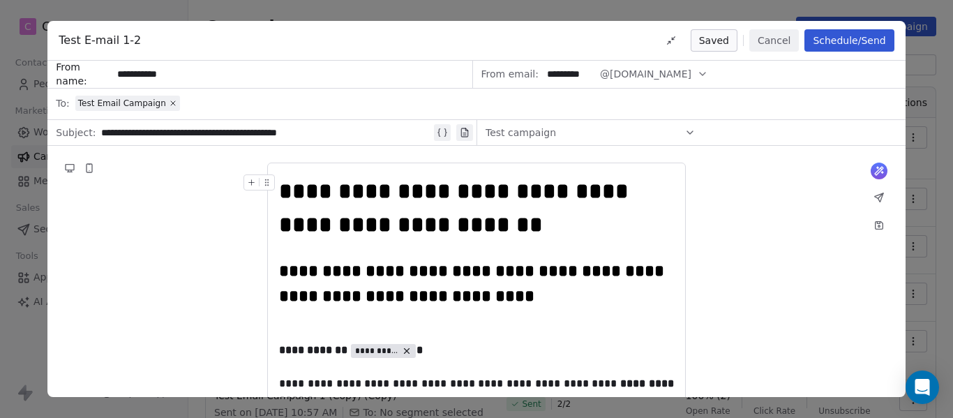
click at [838, 45] on button "Schedule/Send" at bounding box center [849, 40] width 89 height 22
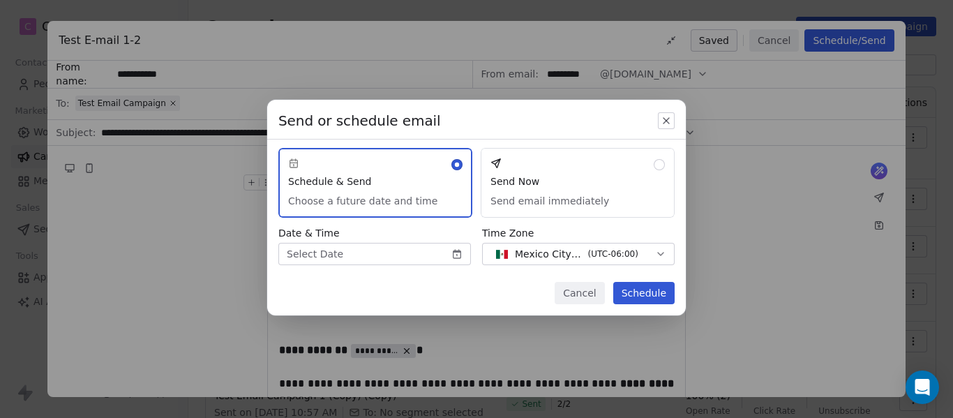
click at [591, 162] on button "Send Now Send email immediately" at bounding box center [578, 183] width 194 height 70
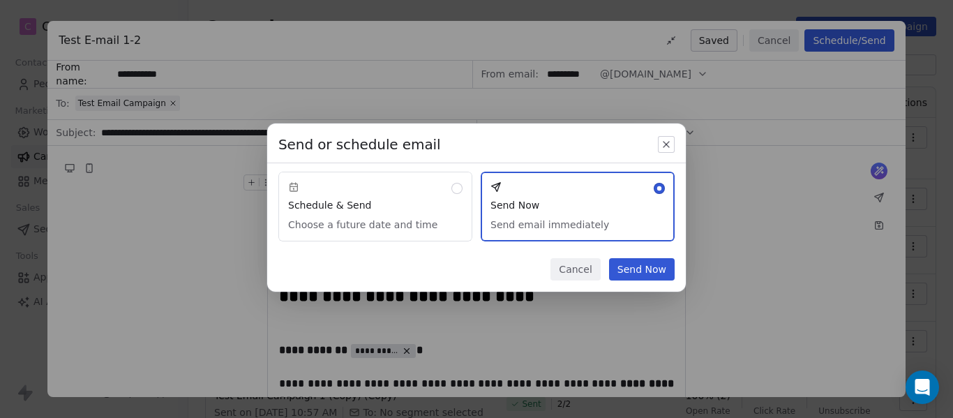
click at [655, 262] on button "Send Now" at bounding box center [642, 269] width 66 height 22
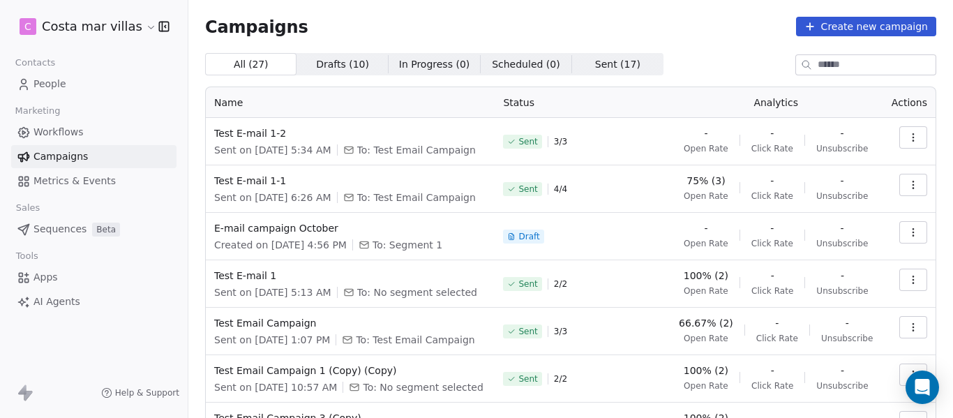
click at [71, 80] on link "People" at bounding box center [93, 84] width 165 height 23
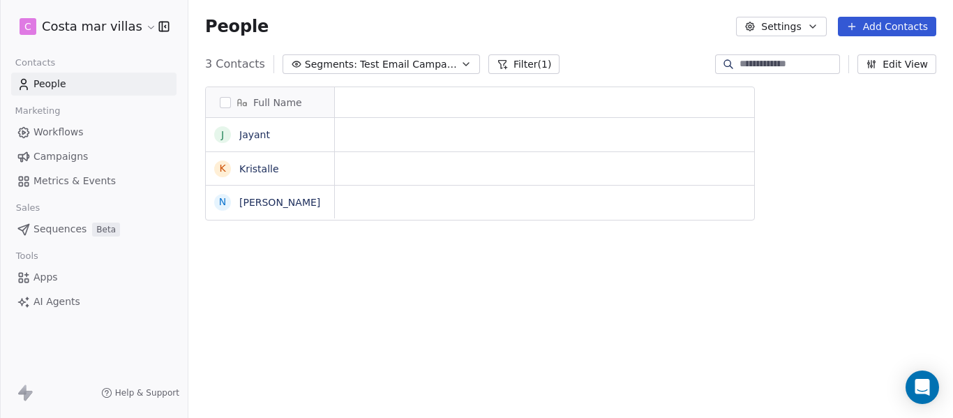
scroll to position [357, 754]
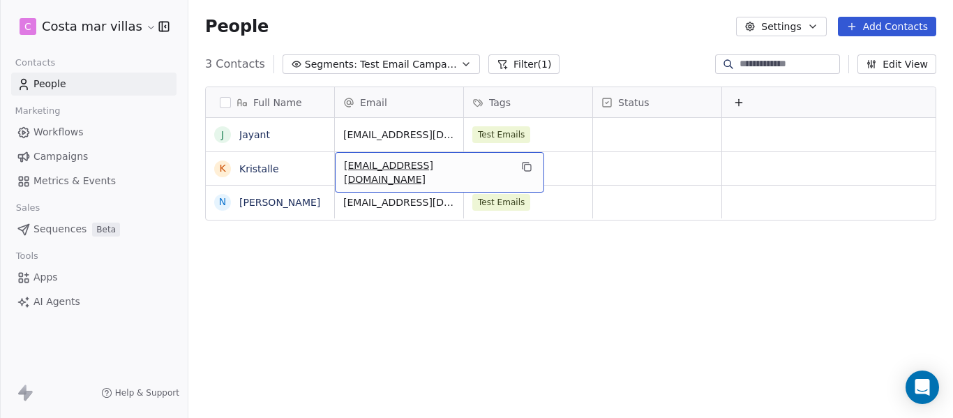
drag, startPoint x: 343, startPoint y: 172, endPoint x: 468, endPoint y: 171, distance: 124.9
click at [521, 165] on icon "grid" at bounding box center [526, 166] width 11 height 11
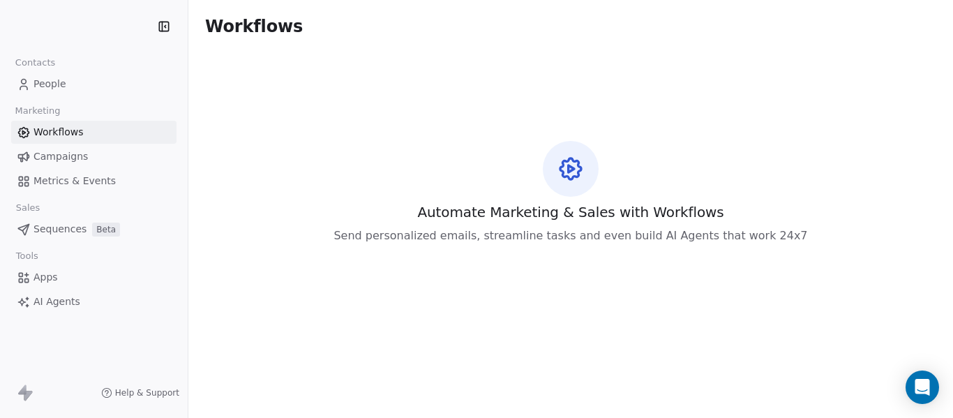
click at [94, 83] on link "People" at bounding box center [93, 84] width 165 height 23
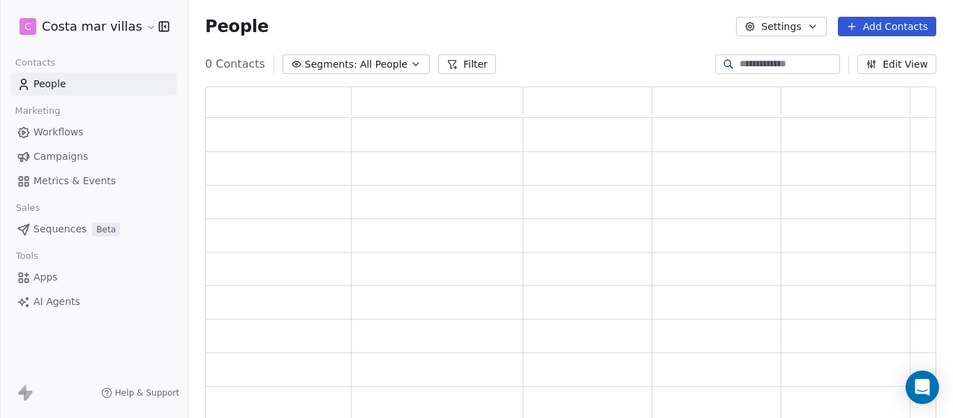
scroll to position [324, 721]
click at [336, 66] on span "Segments:" at bounding box center [341, 64] width 52 height 15
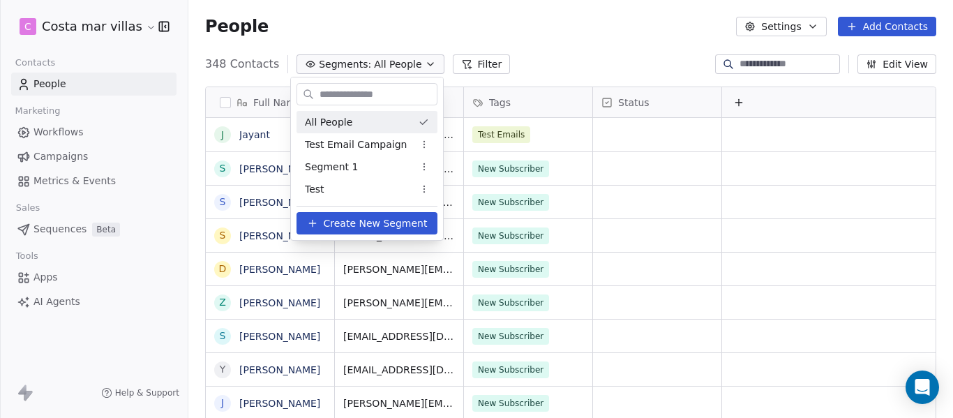
scroll to position [357, 754]
click at [343, 152] on div "Test Email Campaign" at bounding box center [367, 144] width 141 height 22
